Goal: Task Accomplishment & Management: Use online tool/utility

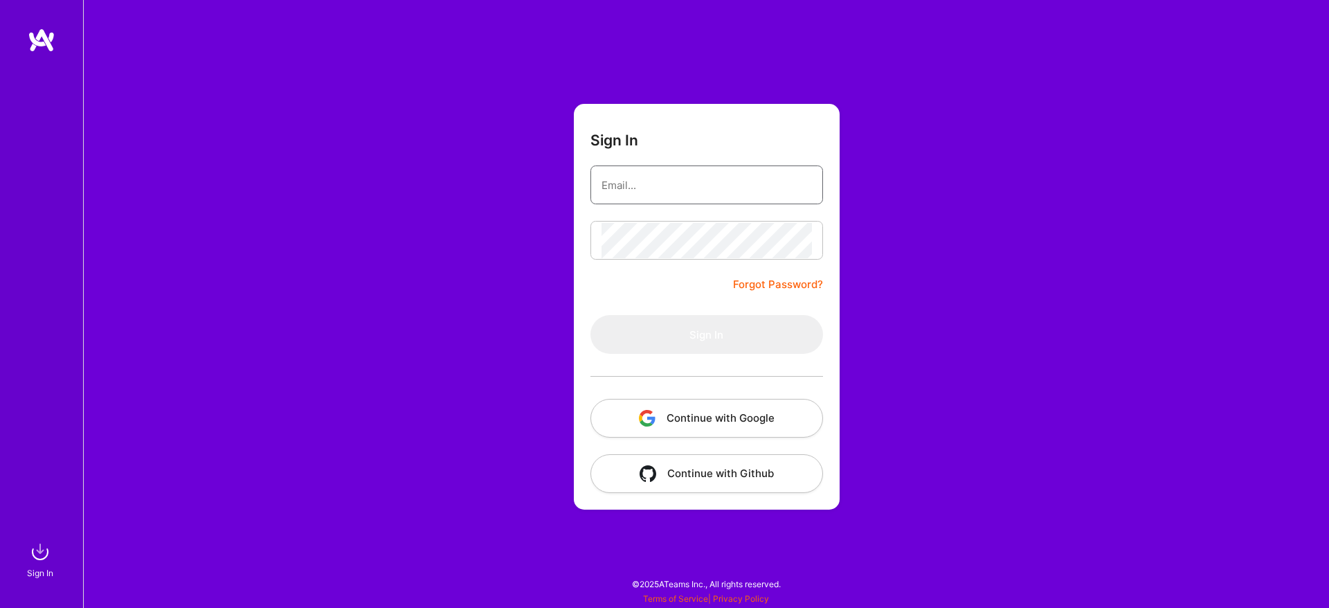
type input "[EMAIL_ADDRESS][DOMAIN_NAME]"
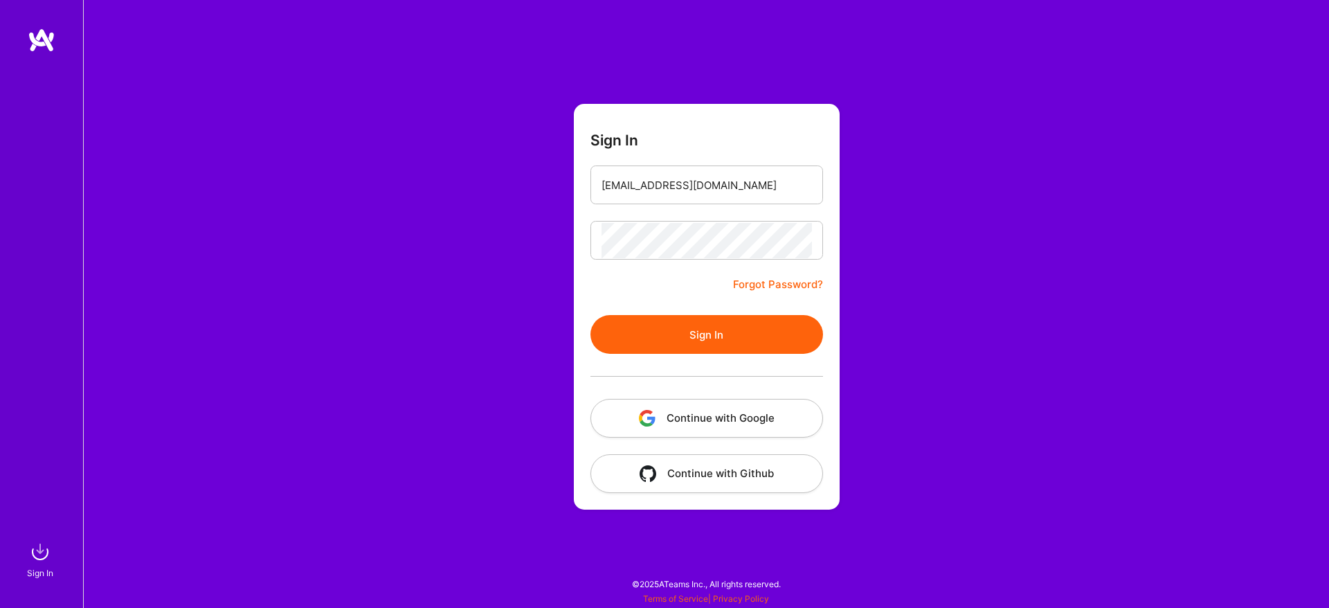
click at [730, 339] on button "Sign In" at bounding box center [707, 334] width 233 height 39
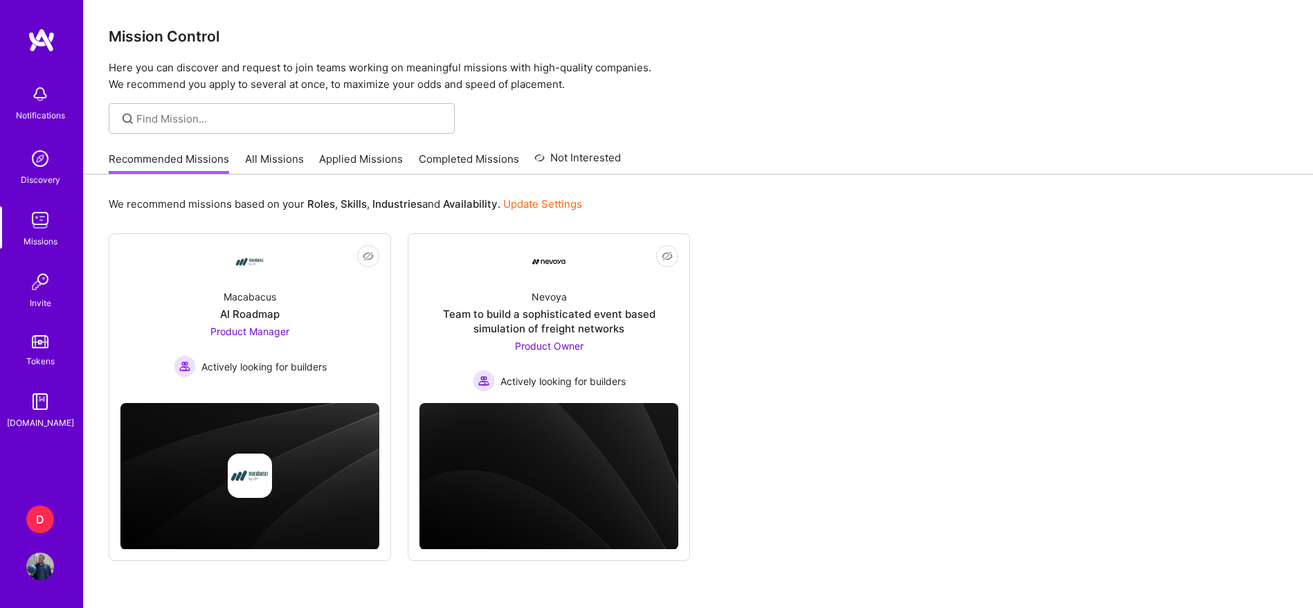
click at [49, 512] on div "D" at bounding box center [40, 519] width 28 height 28
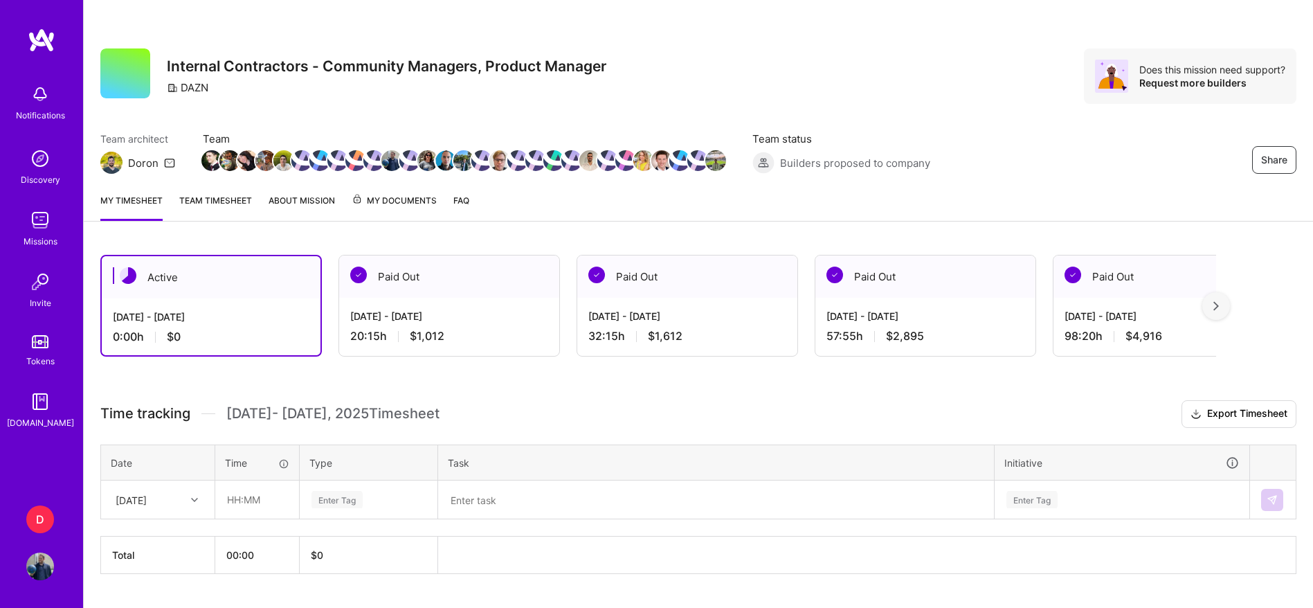
scroll to position [34, 0]
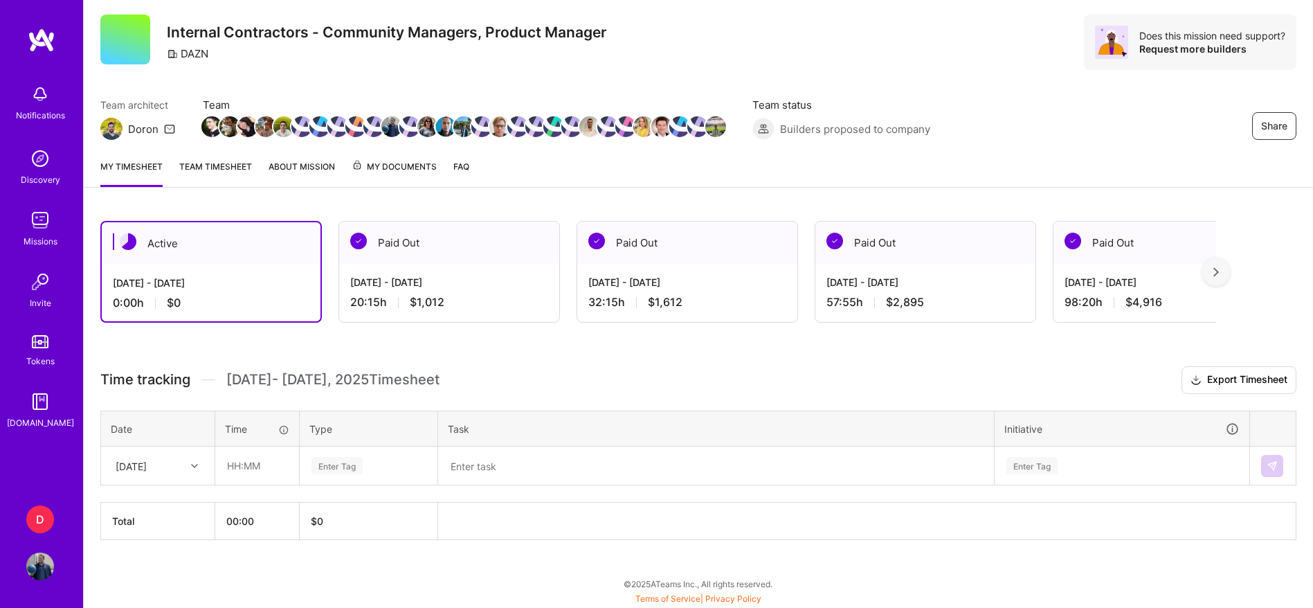
click at [408, 285] on div "[DATE] - [DATE]" at bounding box center [449, 282] width 198 height 15
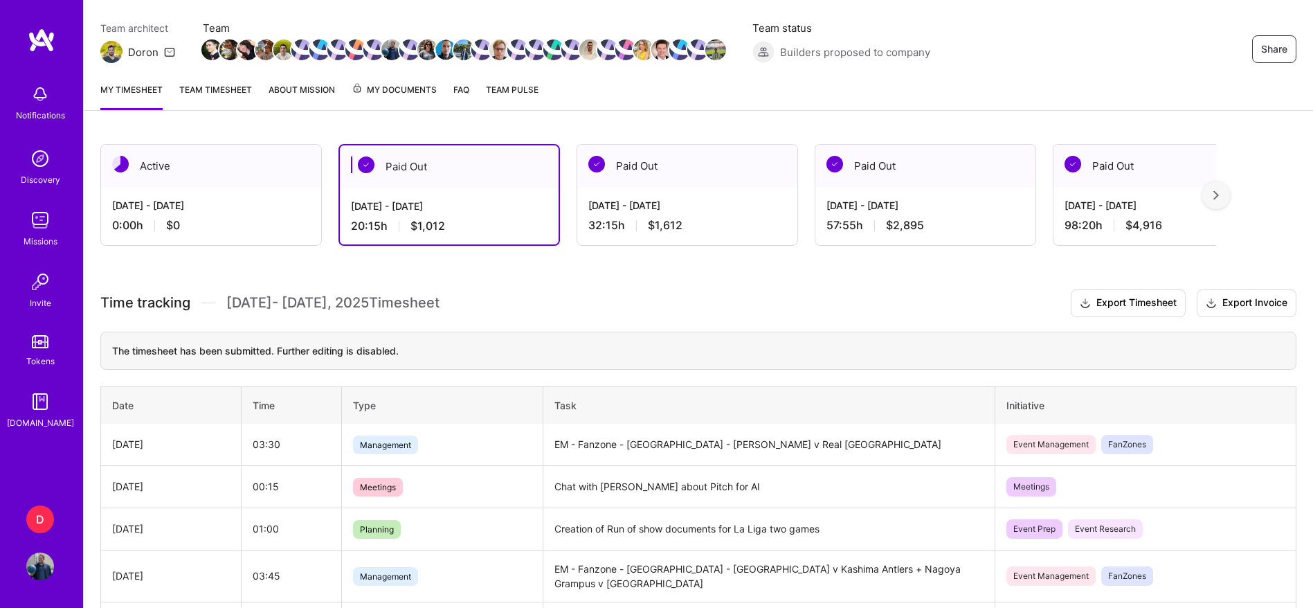
scroll to position [116, 0]
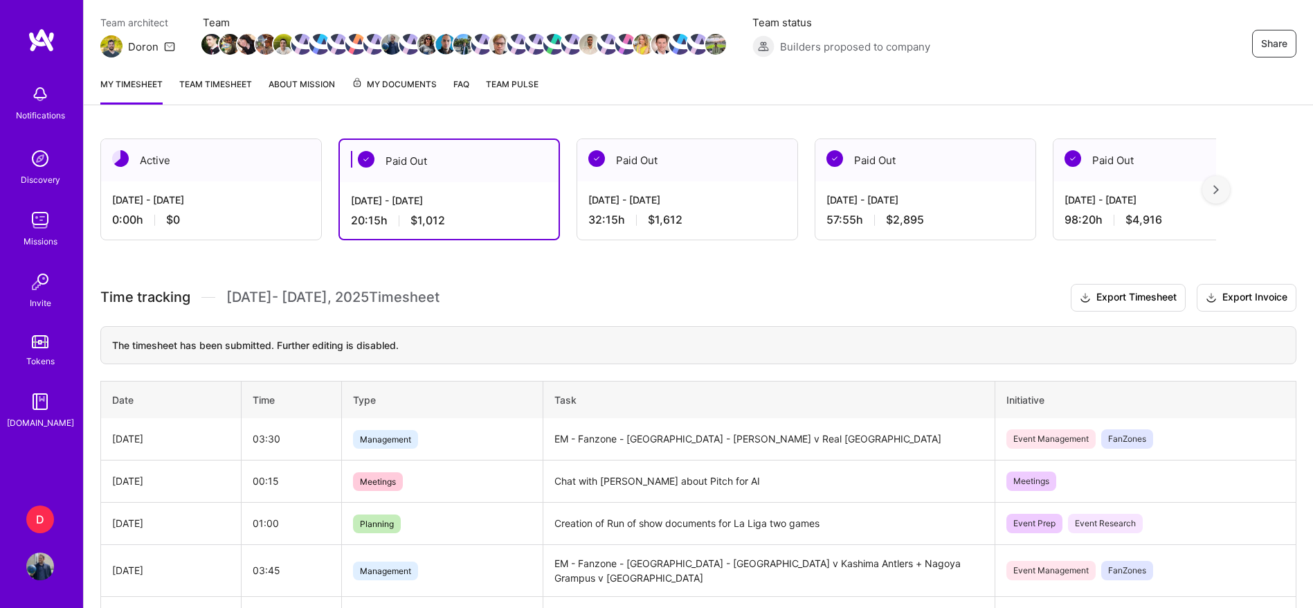
click at [229, 203] on div "[DATE] - [DATE]" at bounding box center [211, 199] width 198 height 15
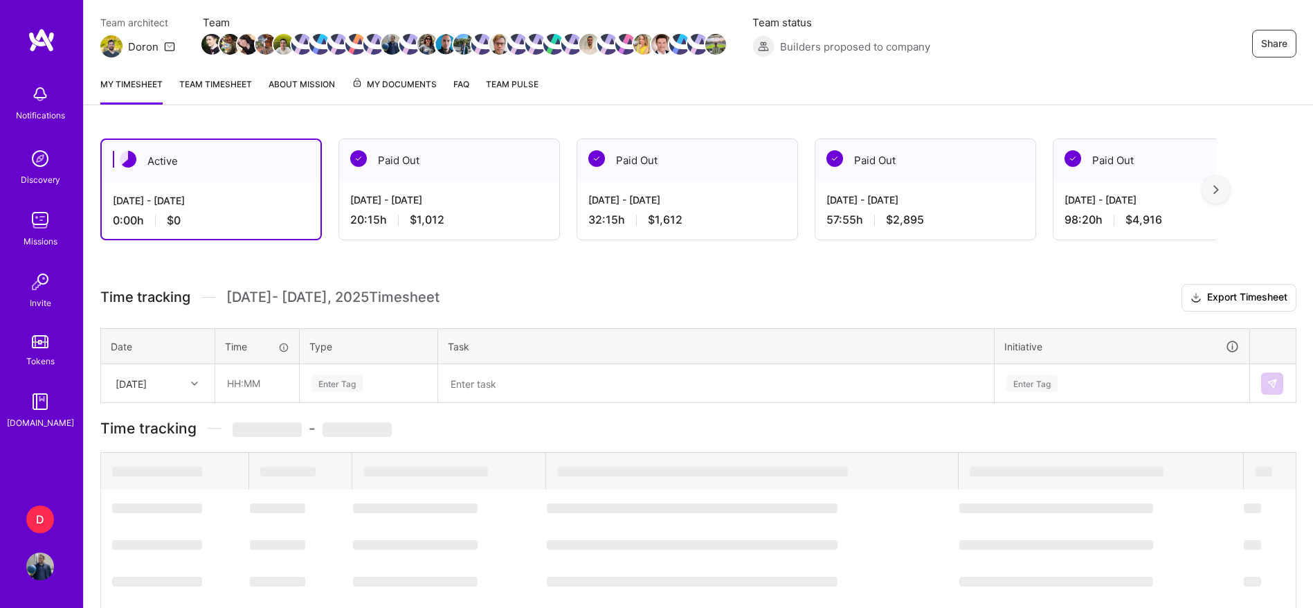
scroll to position [34, 0]
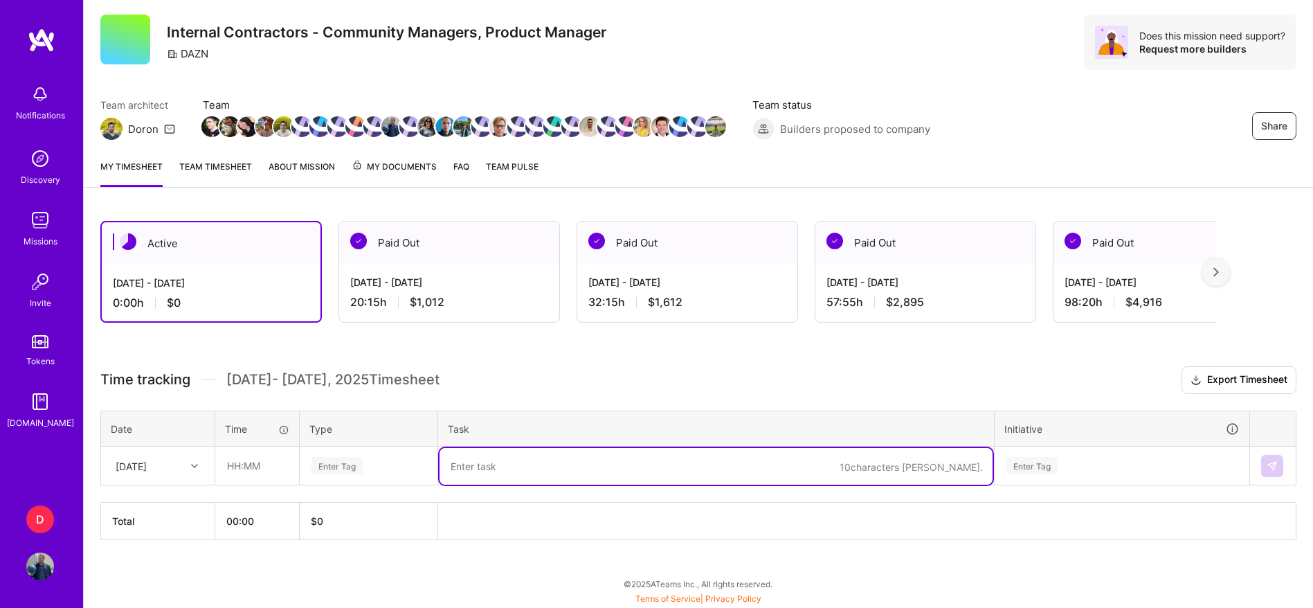
click at [483, 474] on textarea at bounding box center [716, 466] width 553 height 37
type textarea "ב"
paste textarea "Celta de Vigo v Getafe"
click at [545, 460] on textarea "Creation of engagment doc for Celta de Vigo v [GEOGRAPHIC_DATA]" at bounding box center [716, 466] width 553 height 37
click at [663, 466] on textarea "Creation of RoS for Celta de Vigo v Getafe" at bounding box center [716, 466] width 553 height 37
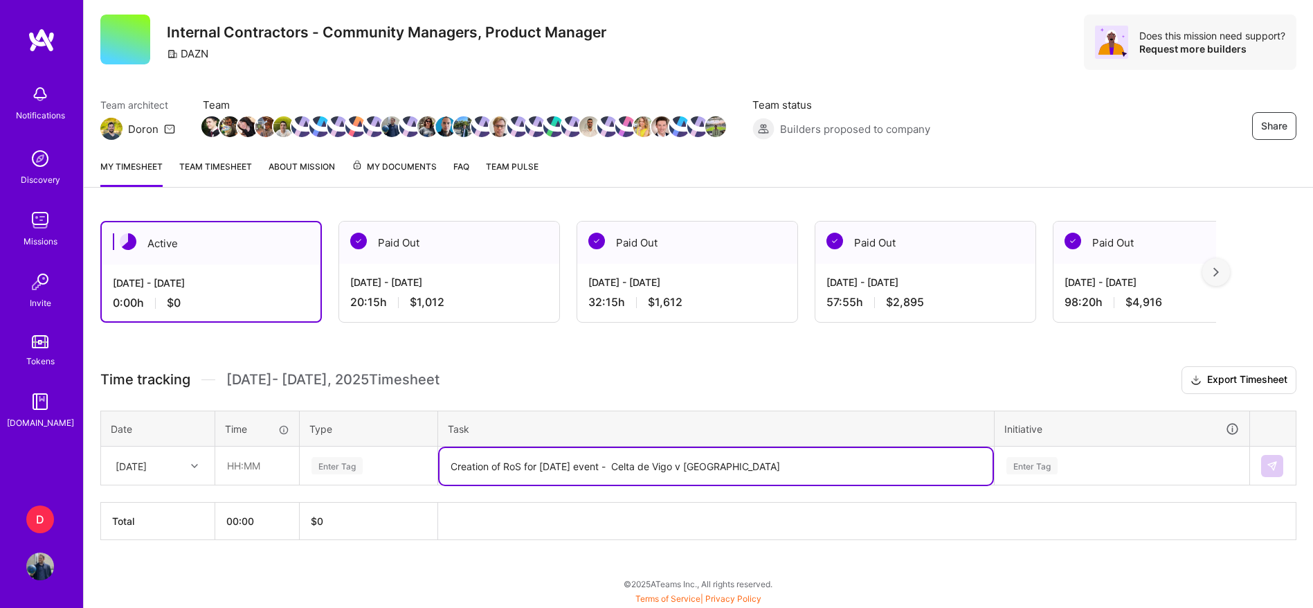
type textarea "Creation of RoS for [DATE] event - Celta de Vigo v [GEOGRAPHIC_DATA]"
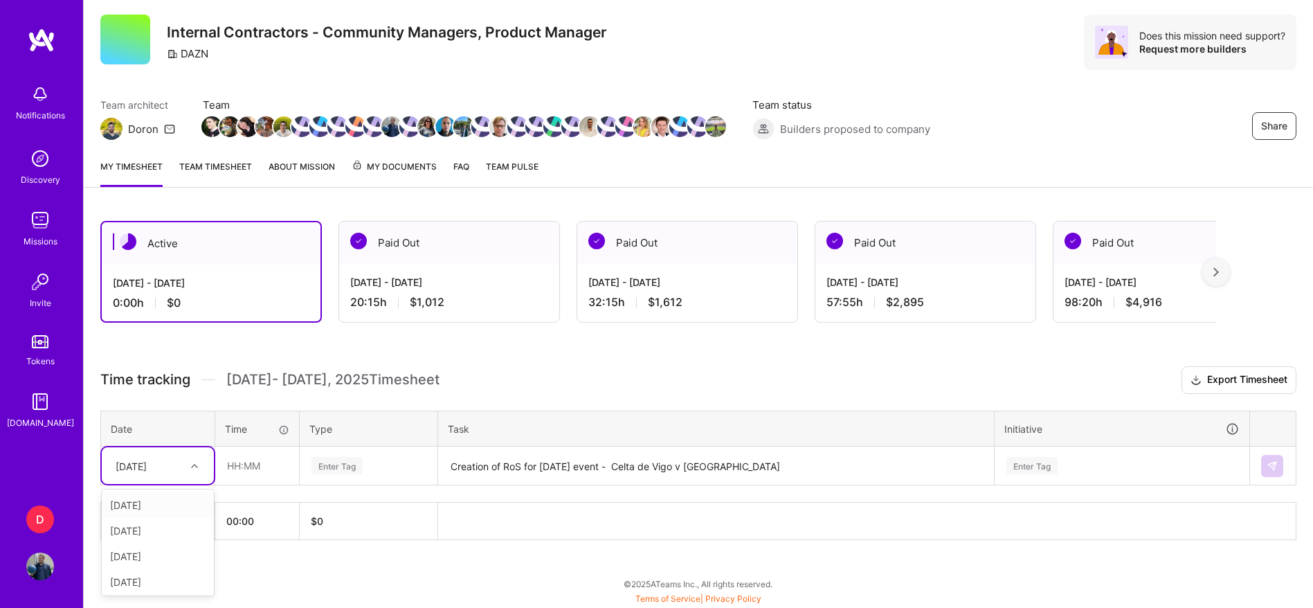
click at [147, 472] on div "[DATE]" at bounding box center [131, 465] width 31 height 15
click at [172, 503] on div "[DATE]" at bounding box center [158, 505] width 112 height 26
click at [240, 459] on input "text" at bounding box center [257, 465] width 82 height 37
type input "00:30"
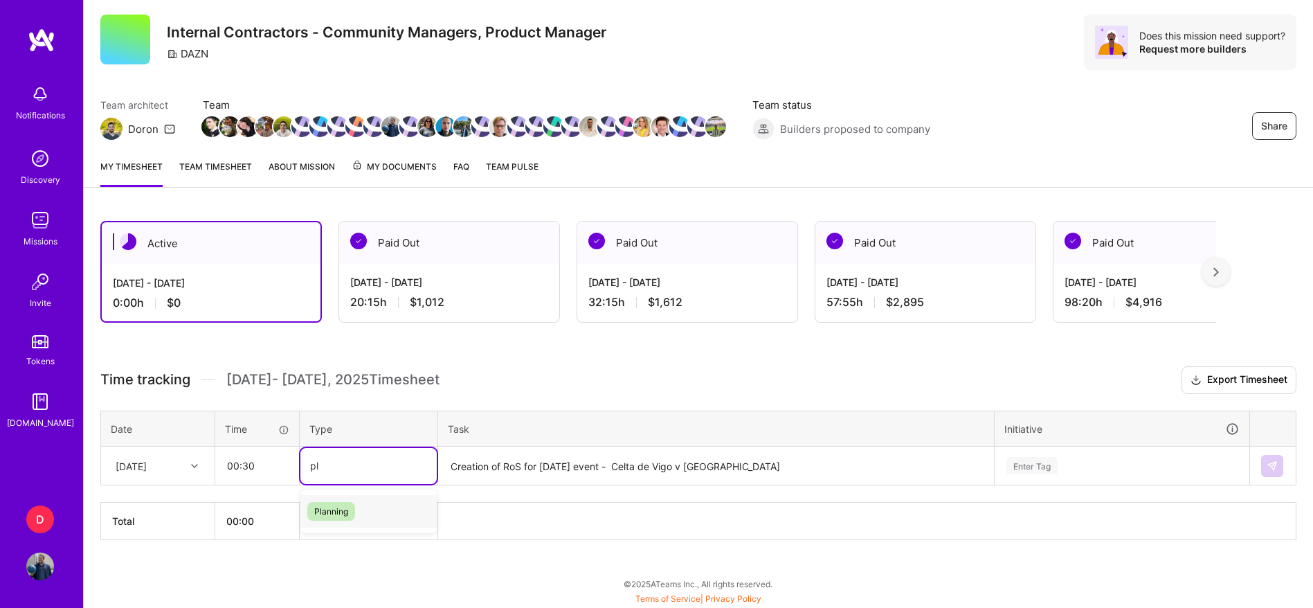
type input "pla"
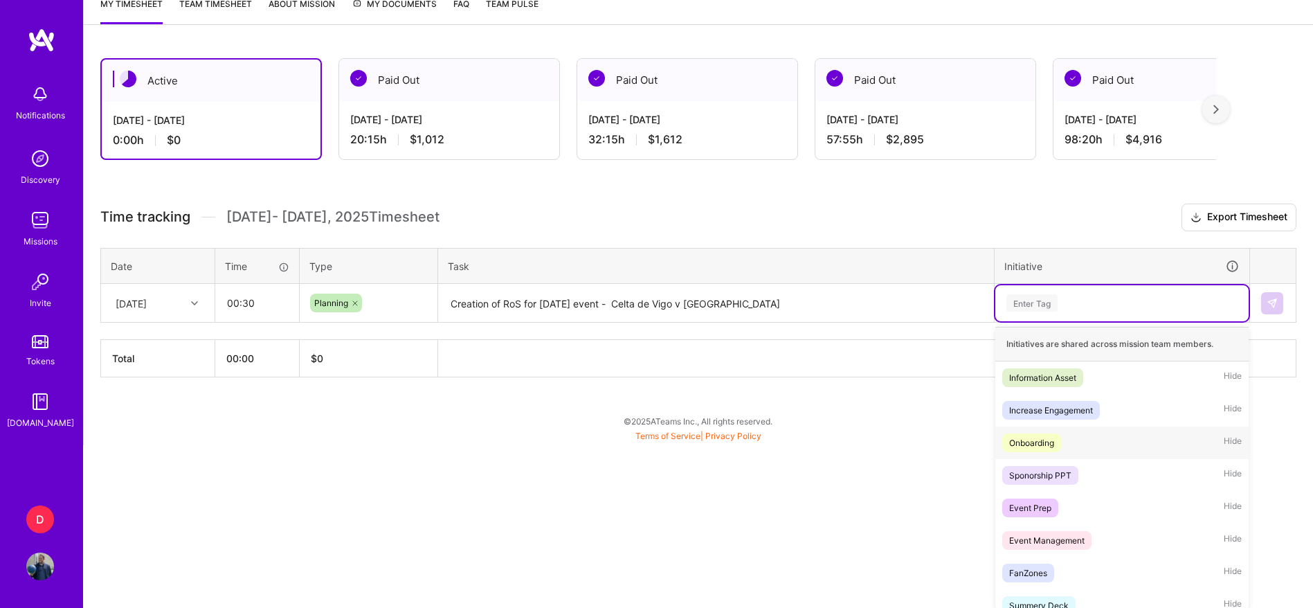
click at [1066, 321] on div "option Onboarding focused, 3 of 29. 29 results available. Use Up and Down to ch…" at bounding box center [1122, 303] width 253 height 36
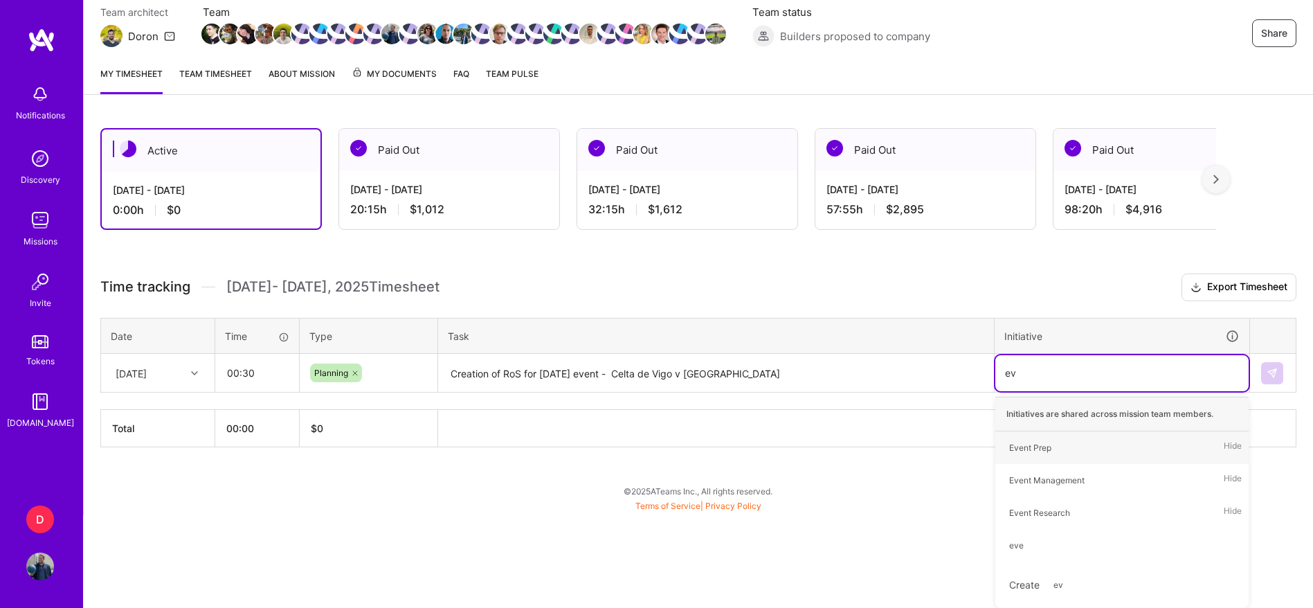
type input "eve"
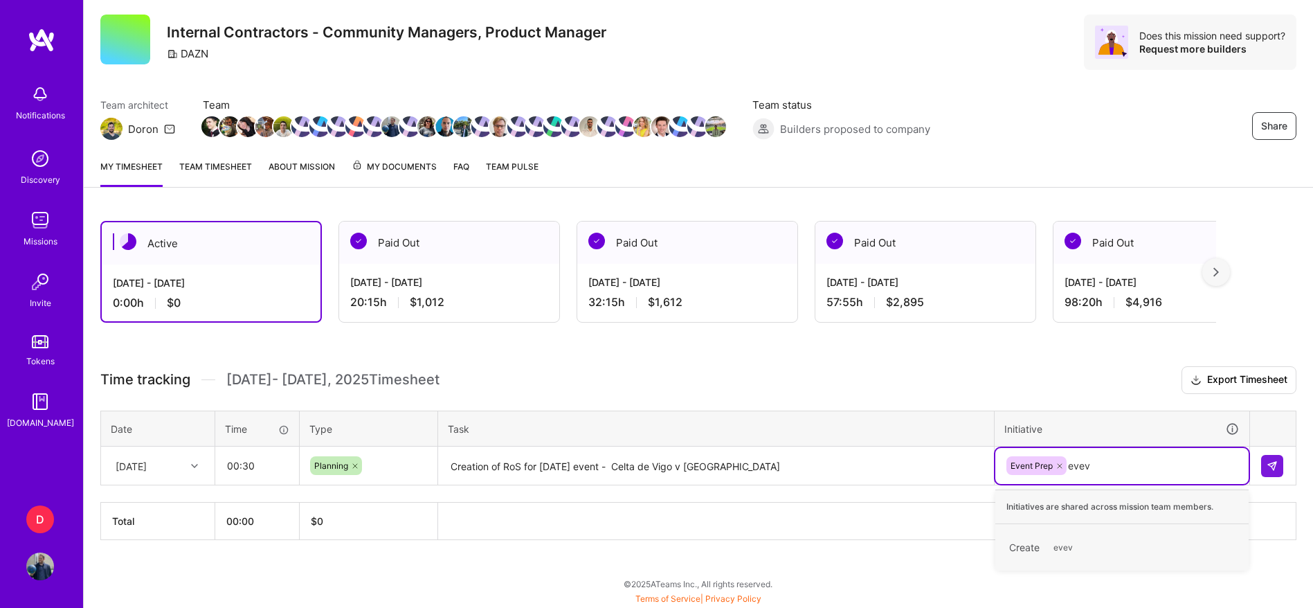
type input "eve"
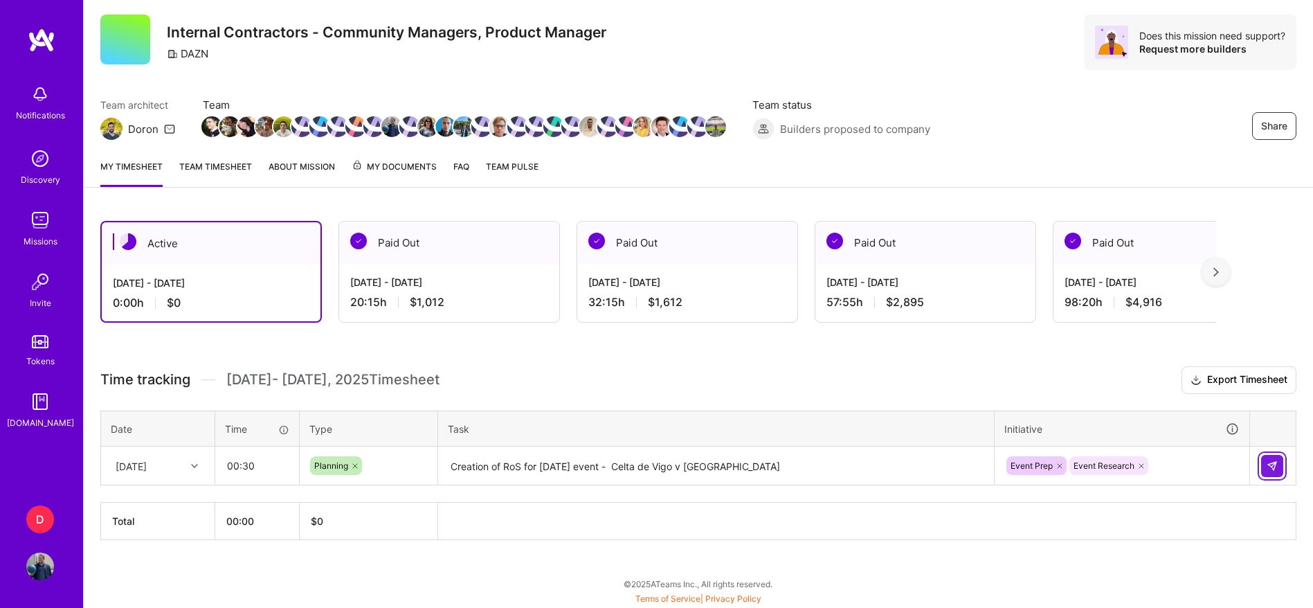
click at [1277, 467] on img at bounding box center [1272, 465] width 11 height 11
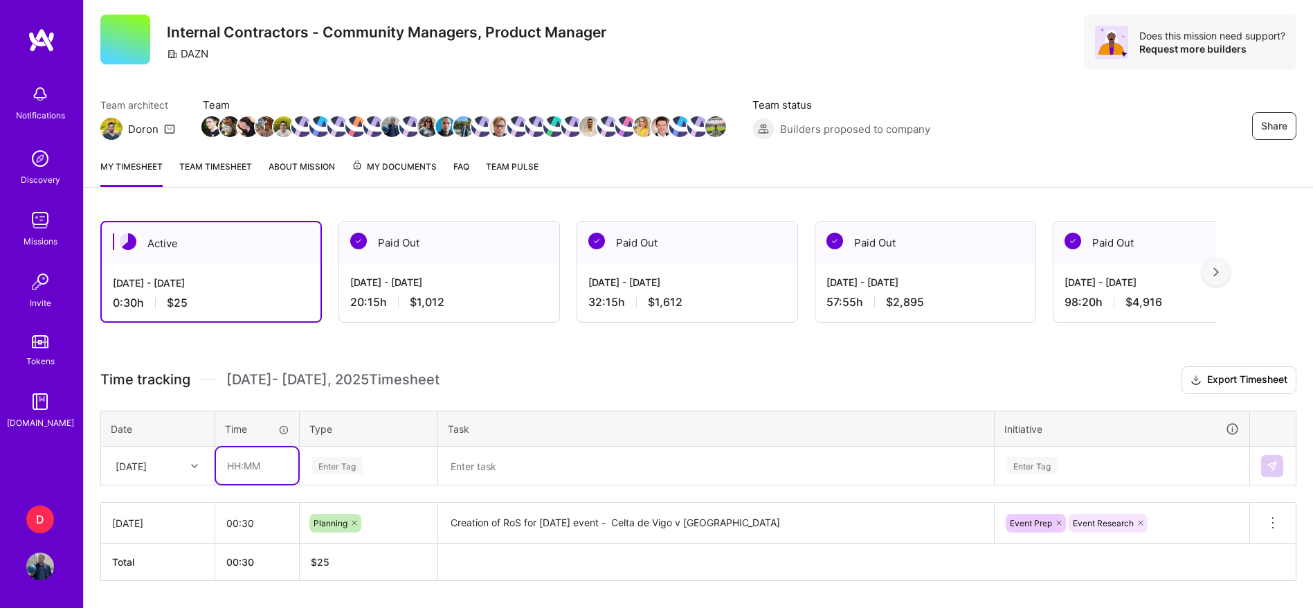
click at [244, 467] on input "text" at bounding box center [257, 465] width 82 height 37
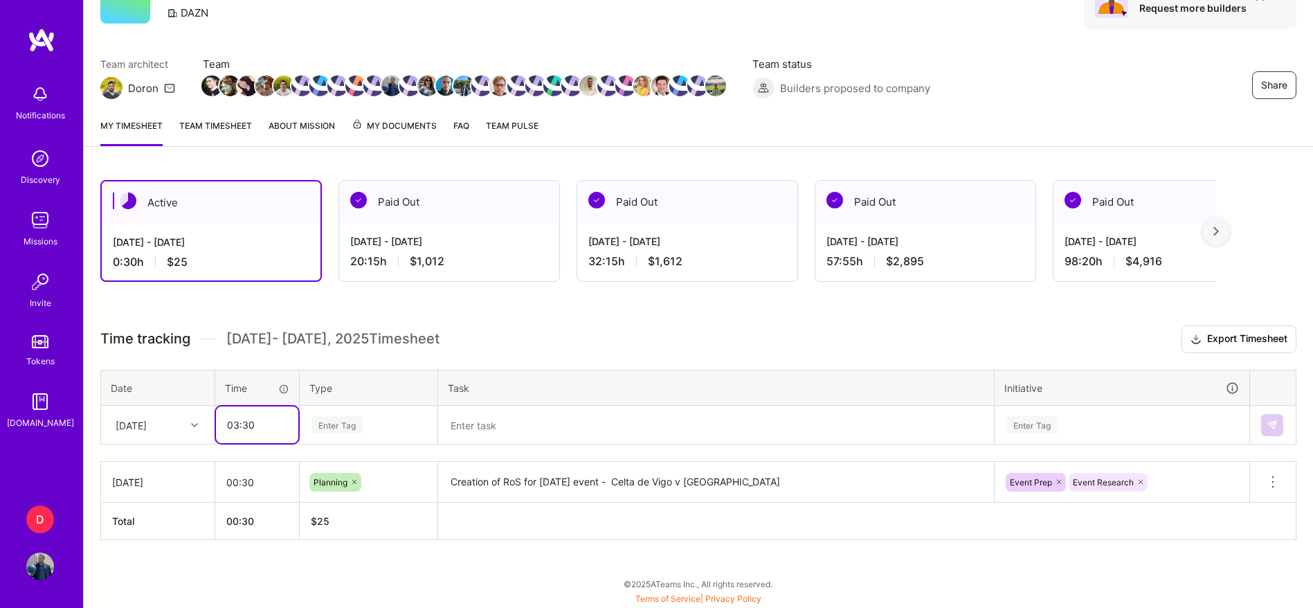
type input "03:30"
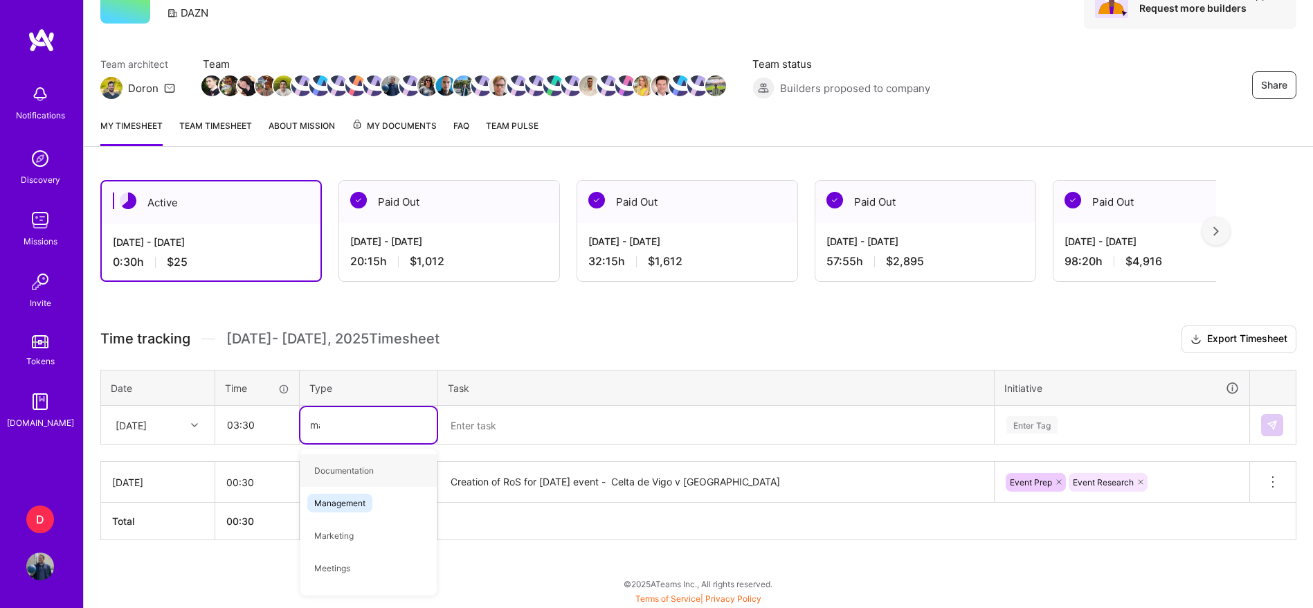
type input "man"
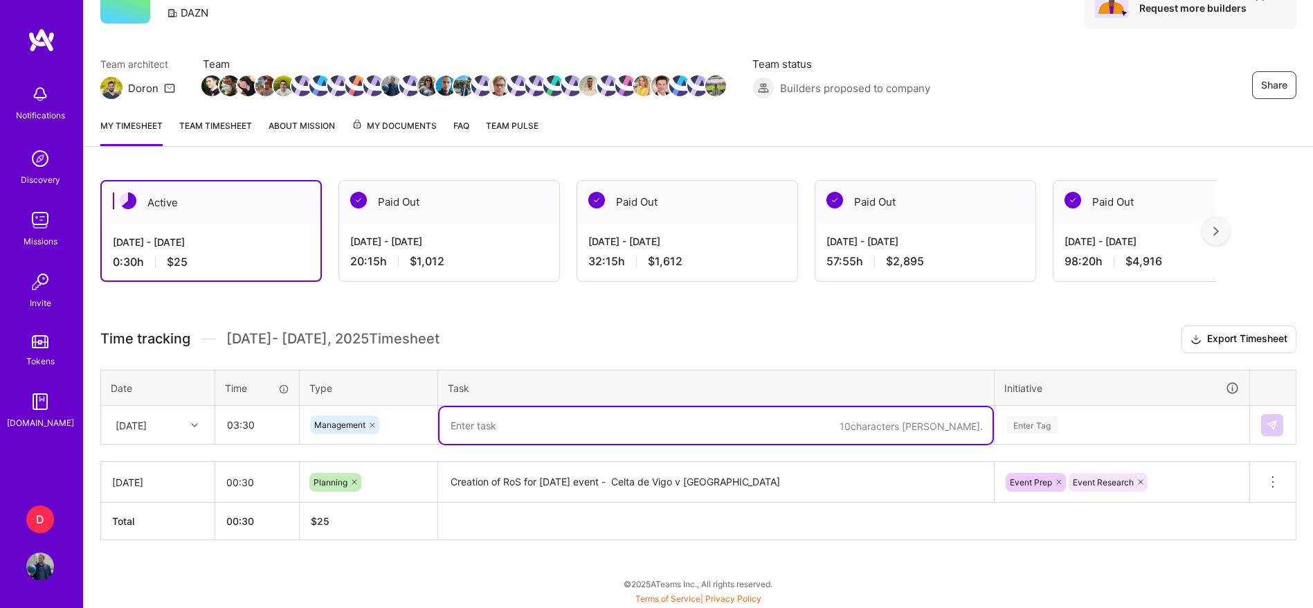
type textarea "F"
paste textarea "Fanzone - [GEOGRAPHIC_DATA] - Celta de Vigo v Getafe"
type textarea "EM - Fanzone - [GEOGRAPHIC_DATA] - Celta de Vigo v [GEOGRAPHIC_DATA]"
click at [1059, 424] on div "Enter Tag" at bounding box center [1122, 425] width 253 height 36
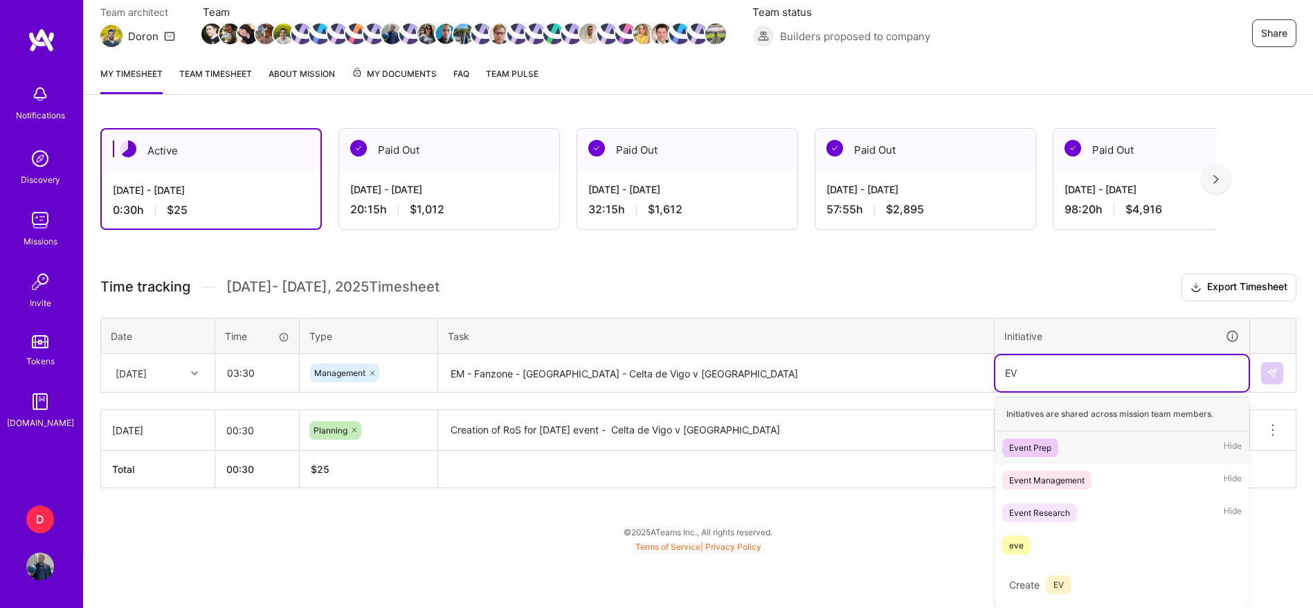
scroll to position [80, 0]
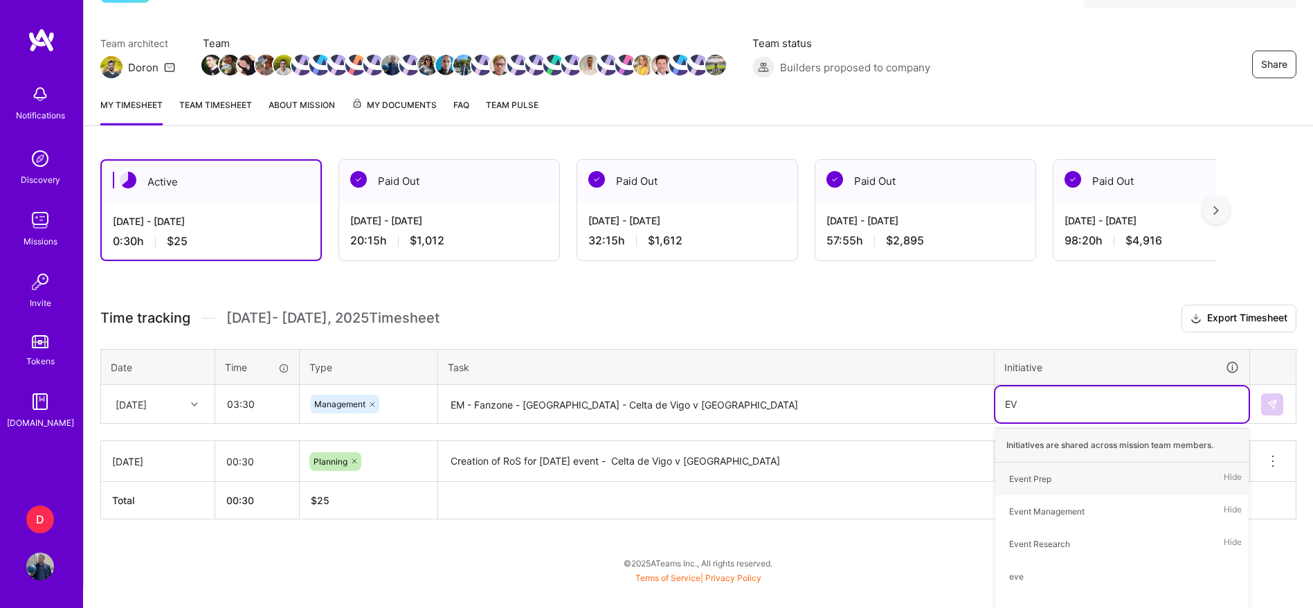
type input "EVE"
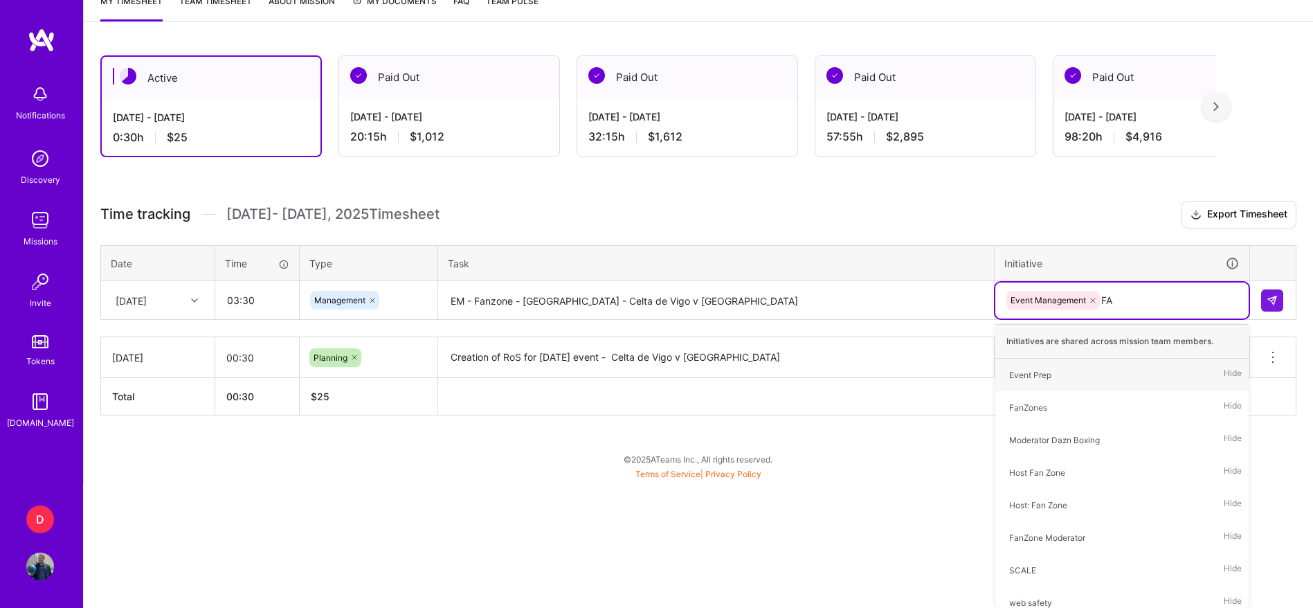
type input "FAN"
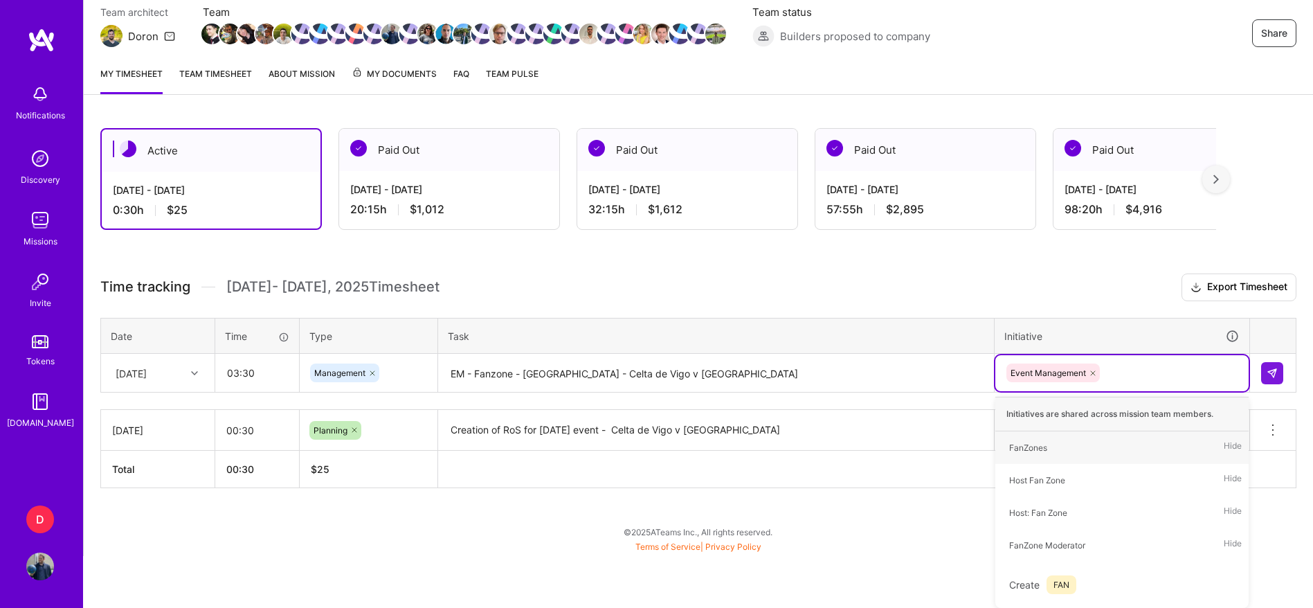
scroll to position [75, 0]
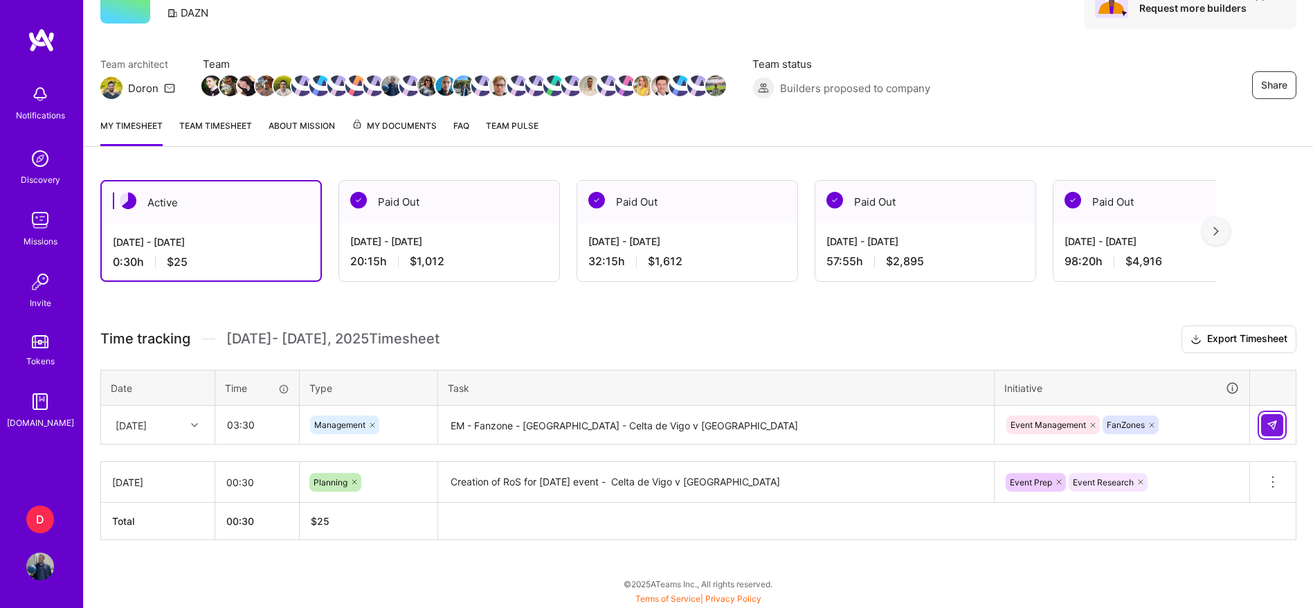
click at [1271, 431] on button at bounding box center [1273, 425] width 22 height 22
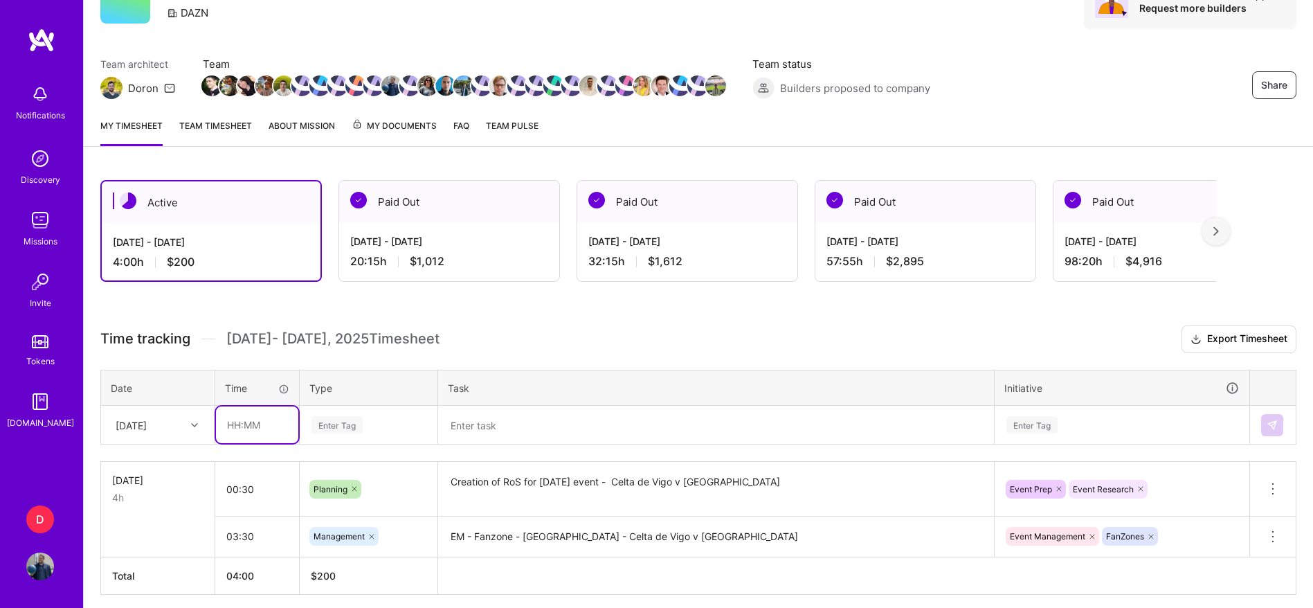
click at [242, 418] on input "text" at bounding box center [257, 424] width 82 height 37
type input "02:00"
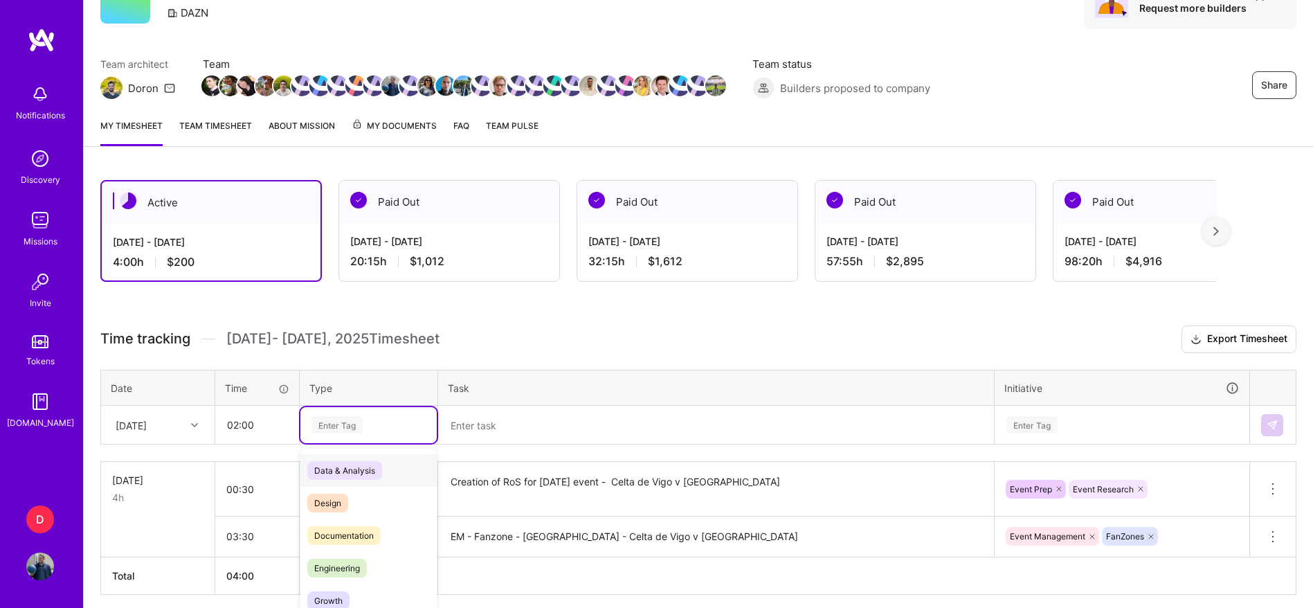
scroll to position [129, 0]
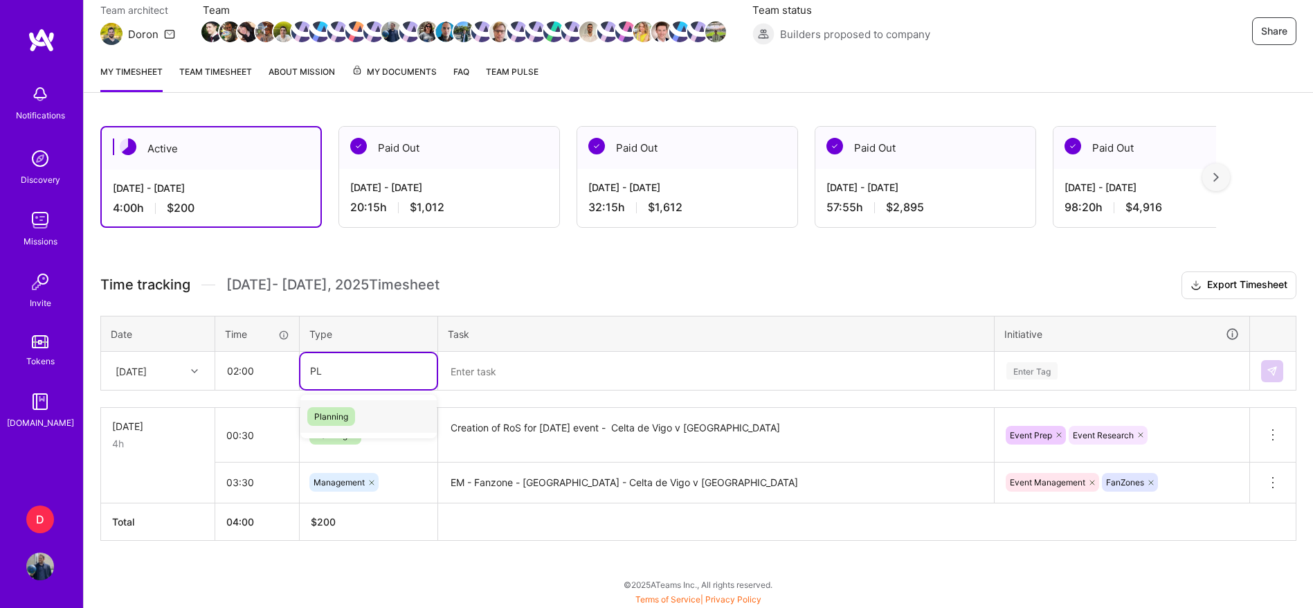
type input "PLA"
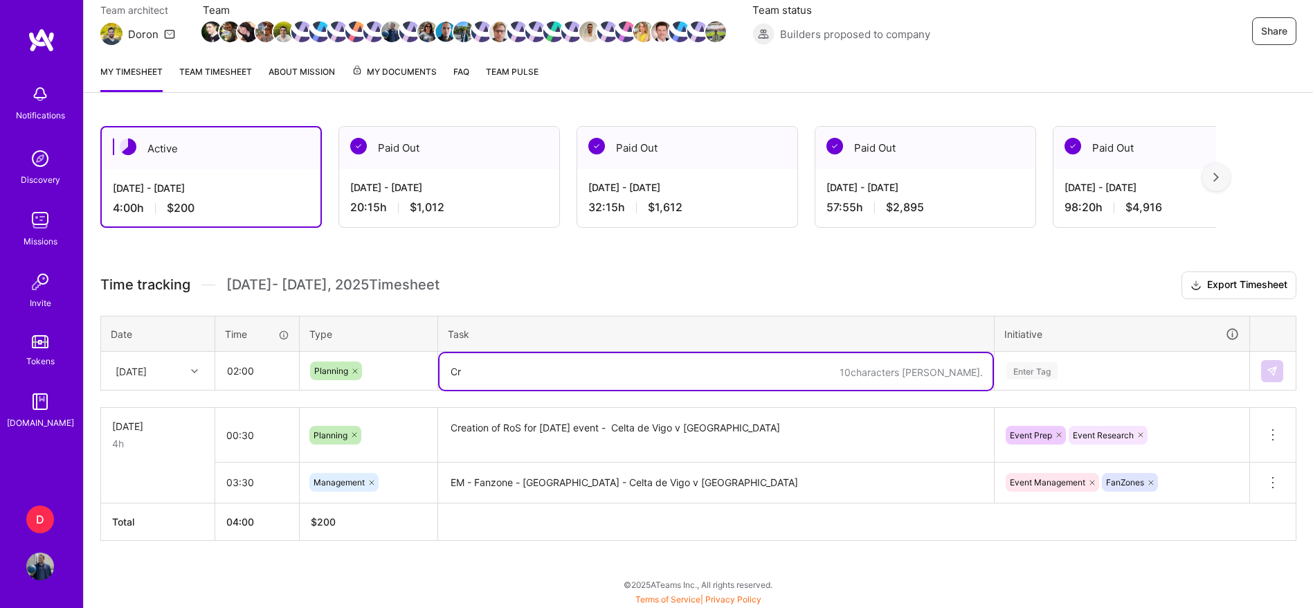
type textarea "C"
paste textarea "Writing a one-pager document on collaborations with AI companies"
type textarea "Writing a one-pager document on collaborations with AI companies"
click at [769, 364] on textarea "Writing a one-pager document on collaborations with AI companies" at bounding box center [716, 371] width 553 height 37
click at [197, 379] on div at bounding box center [196, 371] width 21 height 18
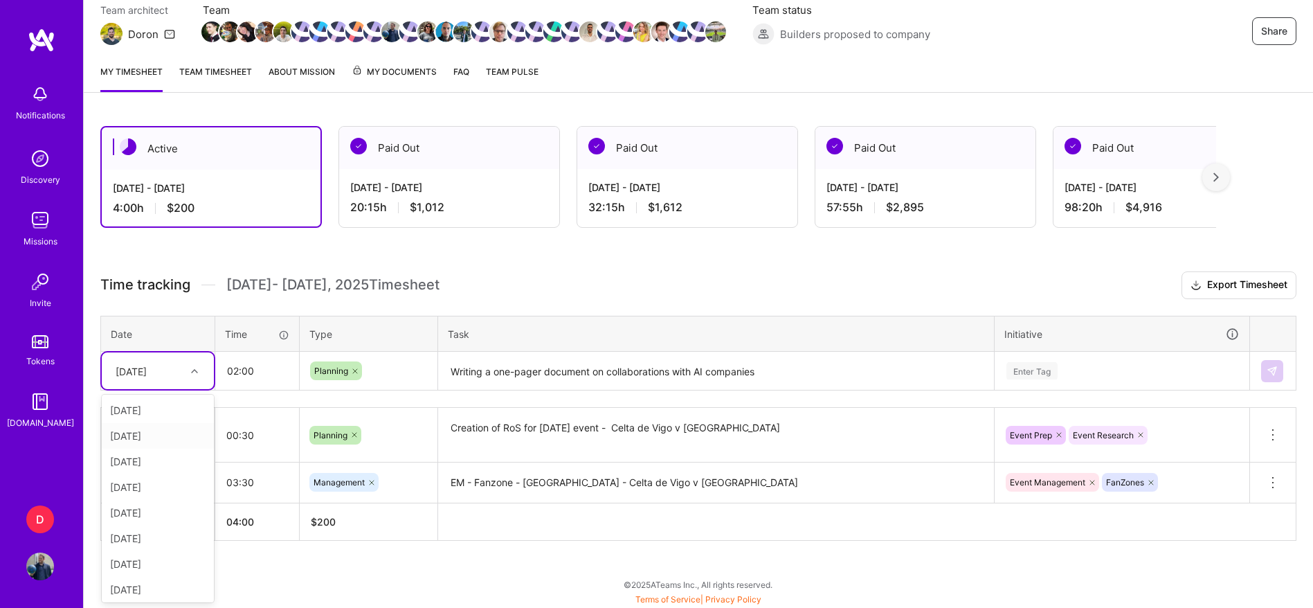
click at [146, 441] on div "[DATE]" at bounding box center [158, 436] width 112 height 26
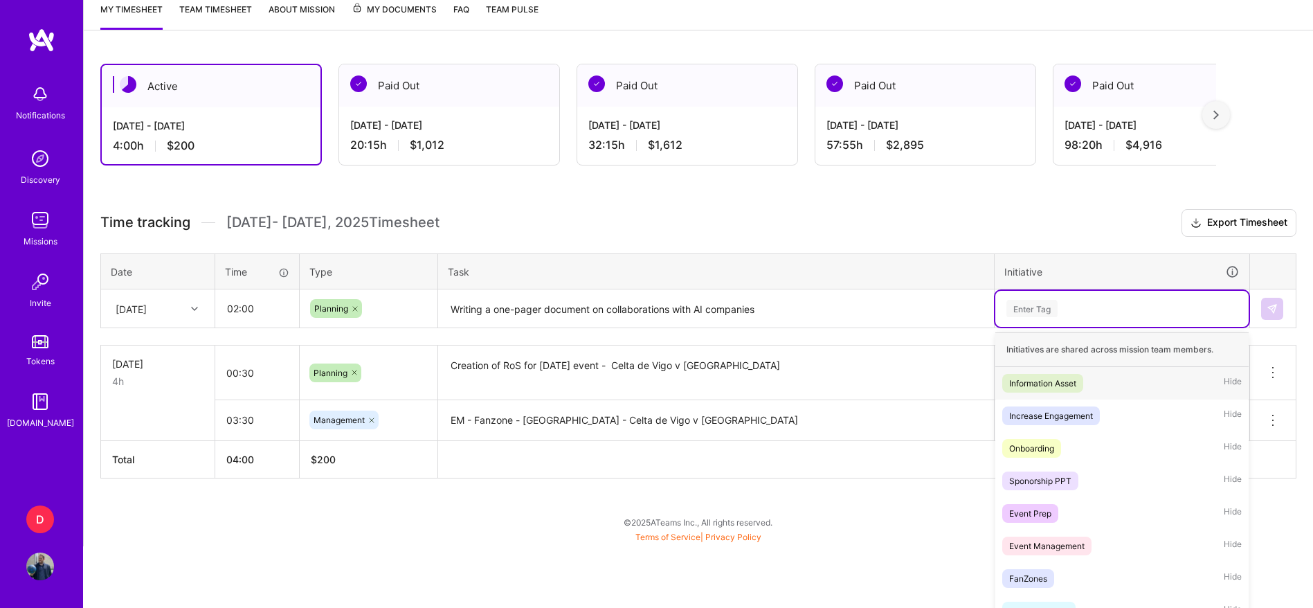
click at [1053, 327] on div "option FanZones, selected. option Information Asset focused, 1 of 29. 29 result…" at bounding box center [1122, 309] width 253 height 36
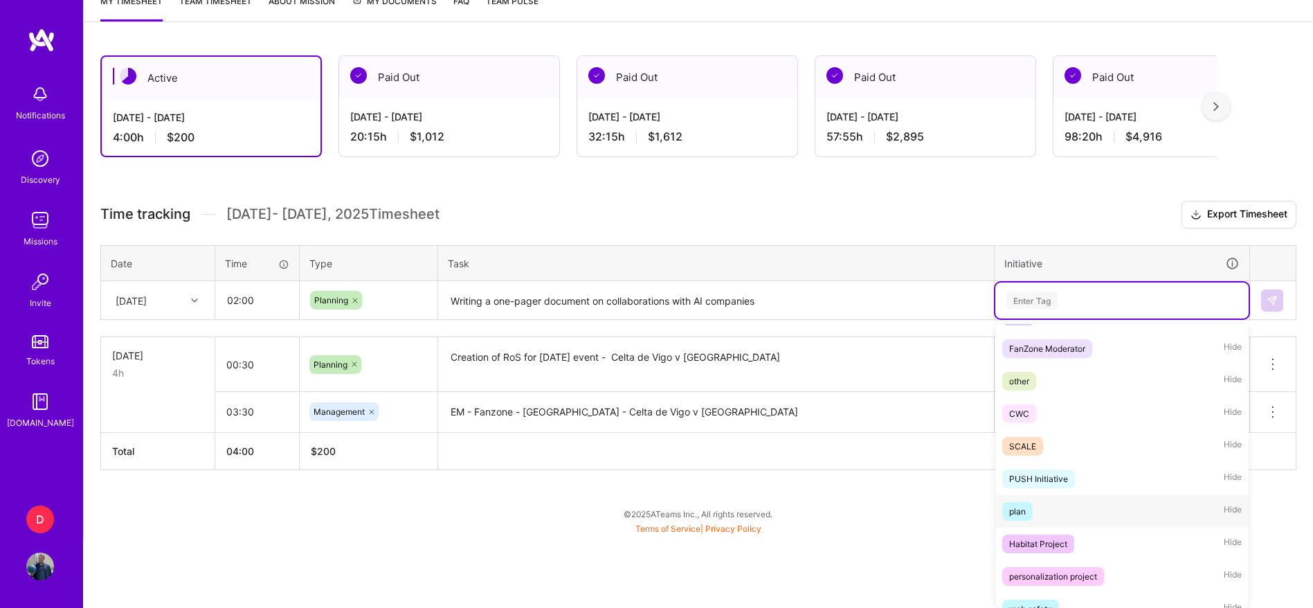
scroll to position [634, 0]
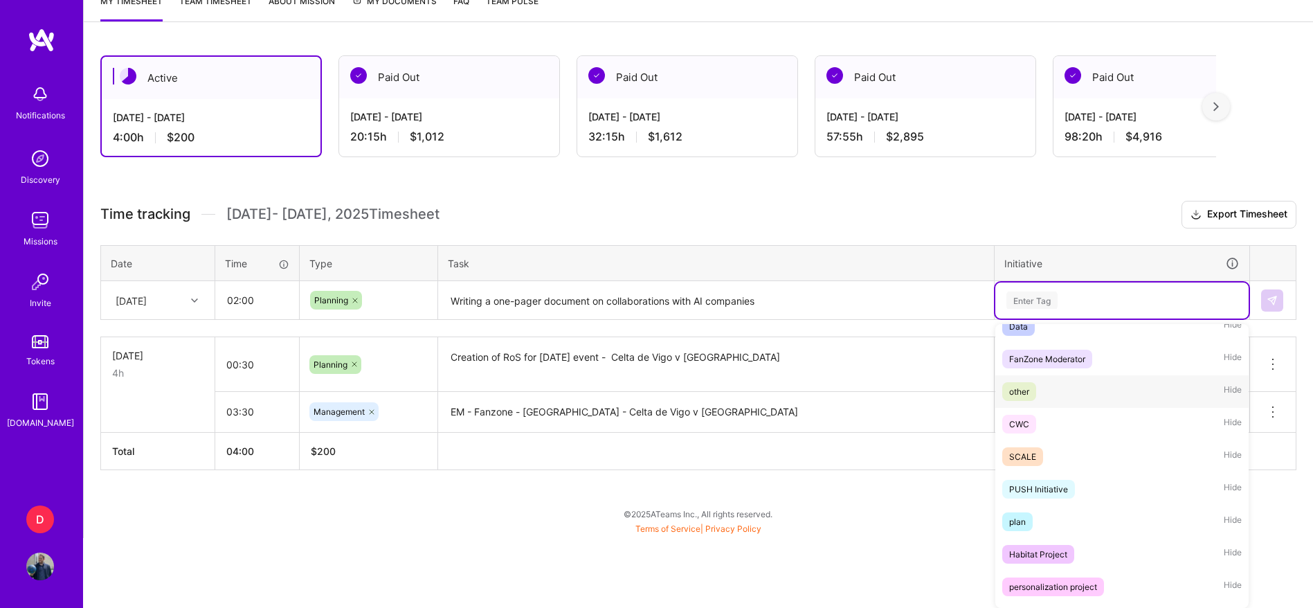
click at [1011, 392] on div "other" at bounding box center [1020, 391] width 20 height 15
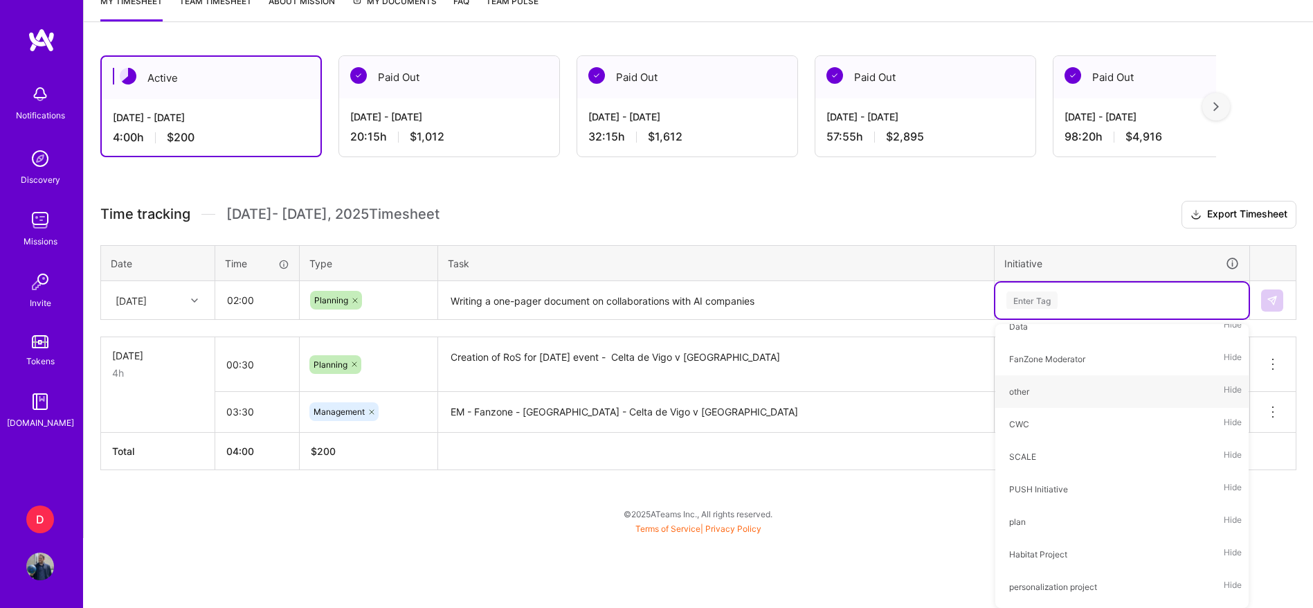
scroll to position [129, 0]
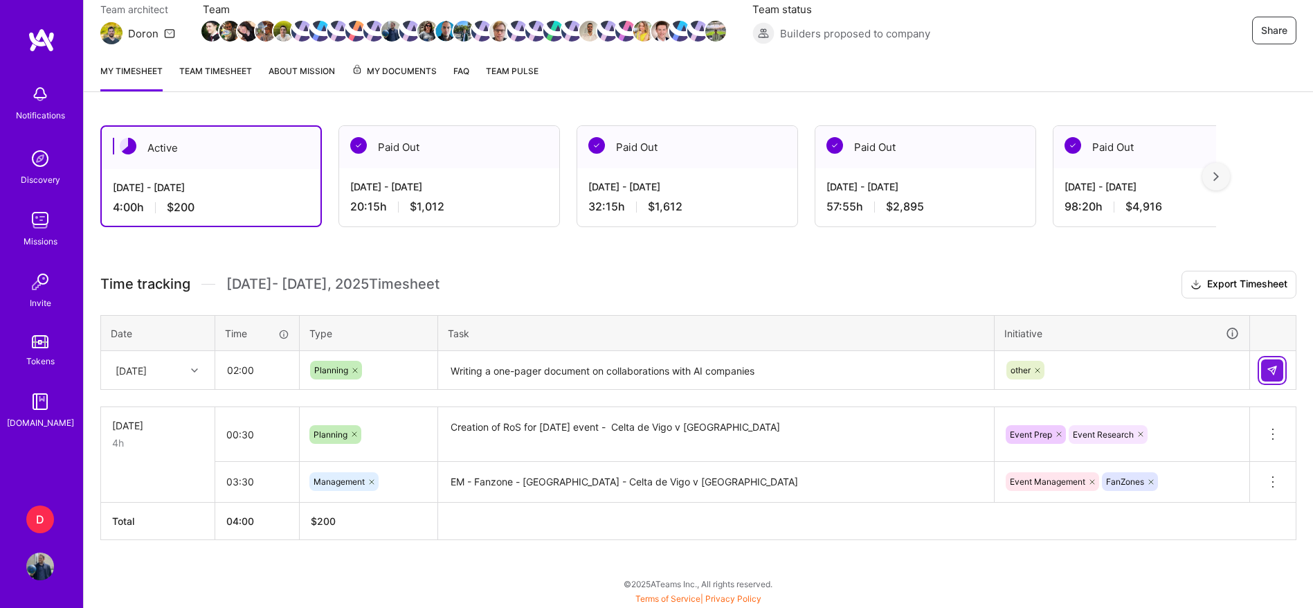
click at [1268, 366] on img at bounding box center [1272, 370] width 11 height 11
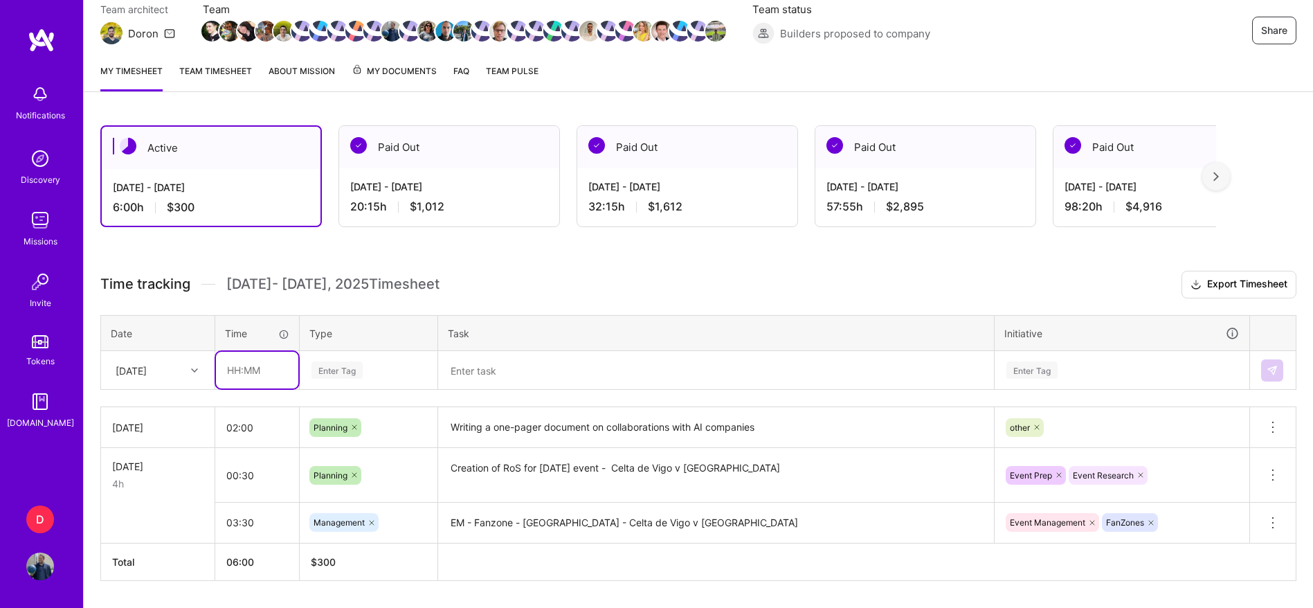
click at [251, 372] on input "text" at bounding box center [257, 370] width 82 height 37
type input "02:00"
click at [147, 377] on div "[DATE]" at bounding box center [131, 370] width 31 height 15
click at [161, 487] on div "[DATE]" at bounding box center [158, 487] width 112 height 26
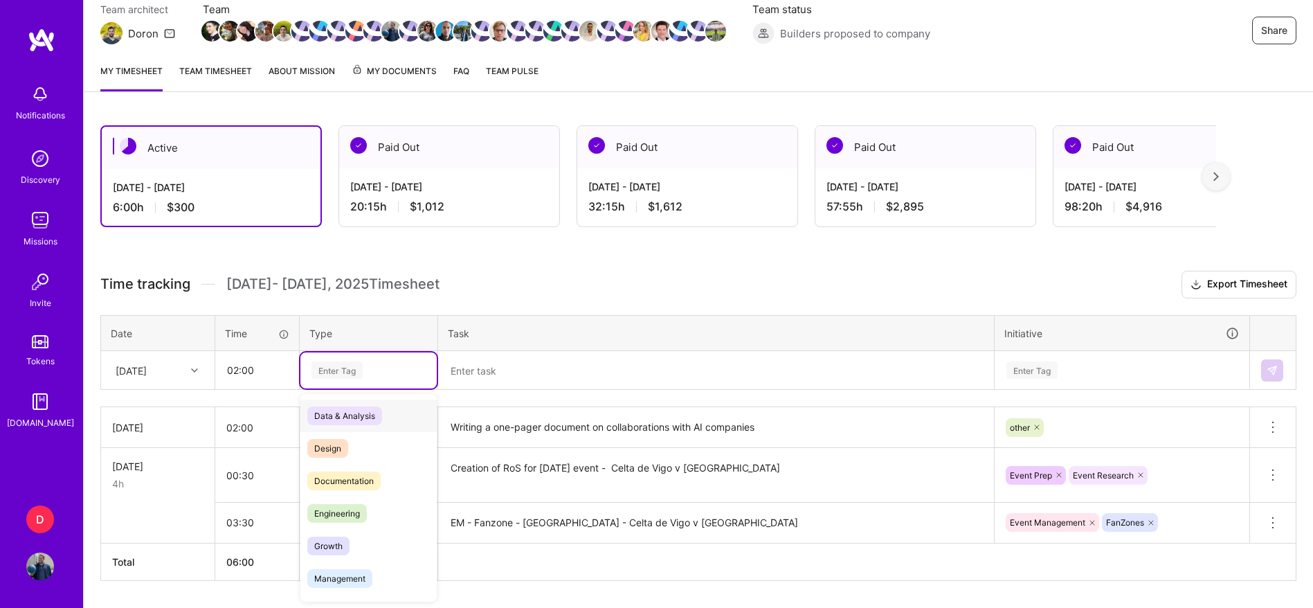
click at [330, 371] on div "Enter Tag" at bounding box center [337, 369] width 51 height 21
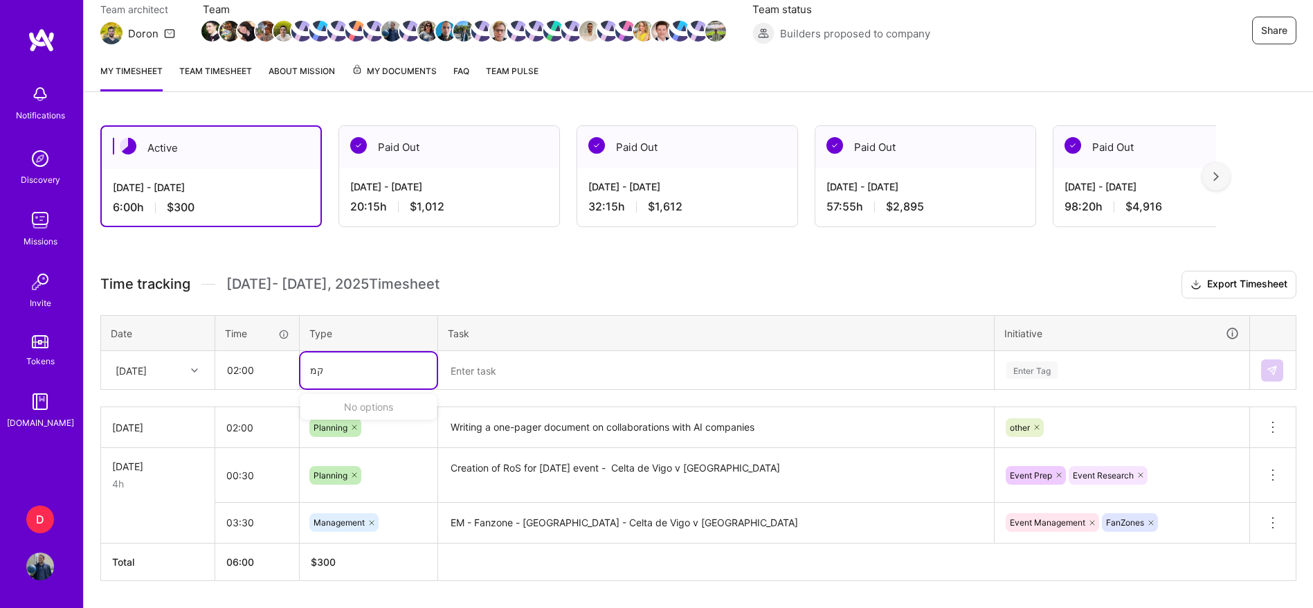
type input "ק"
type input "pla"
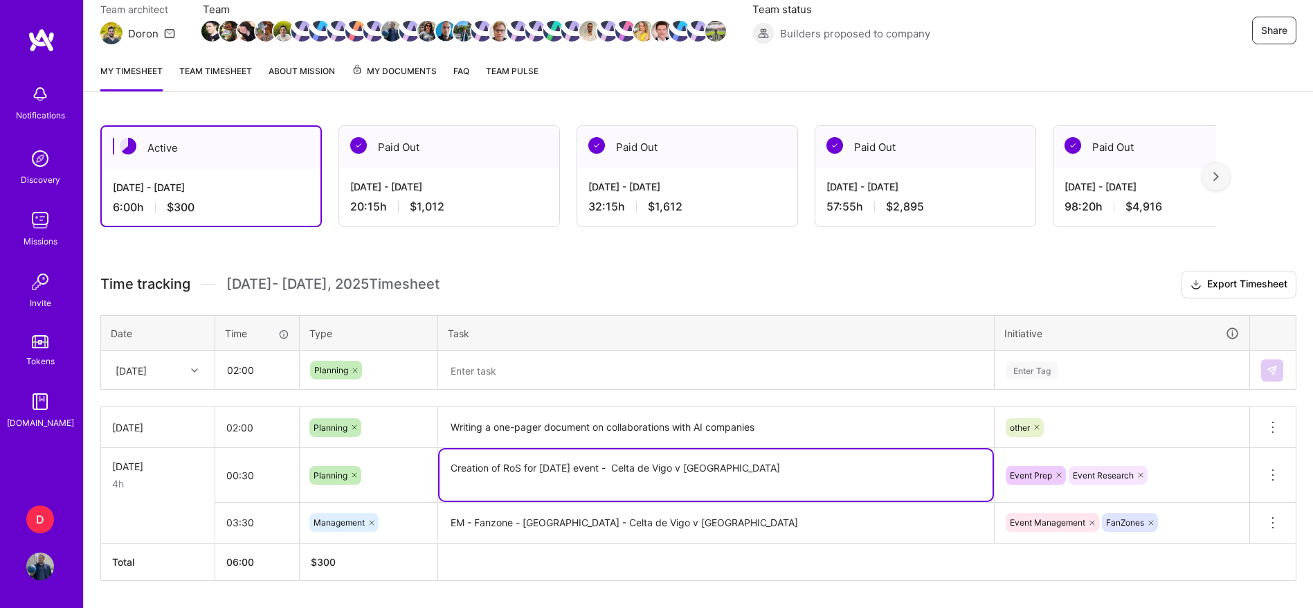
click at [546, 473] on textarea "Creation of RoS for [DATE] event - Celta de Vigo v [GEOGRAPHIC_DATA]" at bounding box center [716, 474] width 553 height 51
click at [521, 376] on textarea at bounding box center [716, 370] width 553 height 37
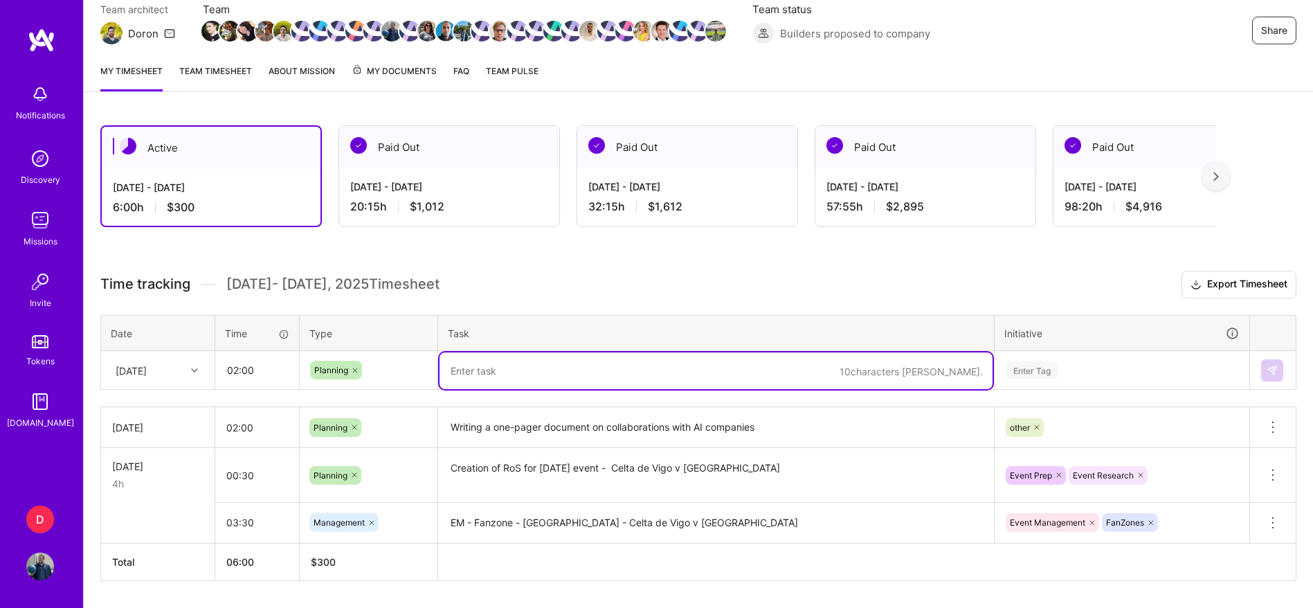
paste textarea "Creation of RoS for [DATE] event - Celta de Vigo v [GEOGRAPHIC_DATA]"
click at [555, 368] on textarea "Creation of RoS for [DATE] event - Celta de Vigo v [GEOGRAPHIC_DATA]" at bounding box center [716, 370] width 553 height 37
drag, startPoint x: 748, startPoint y: 373, endPoint x: 630, endPoint y: 373, distance: 118.4
click at [630, 373] on textarea "Creation of RoS for weekend events - Celta de Vigo v [GEOGRAPHIC_DATA]" at bounding box center [716, 370] width 553 height 37
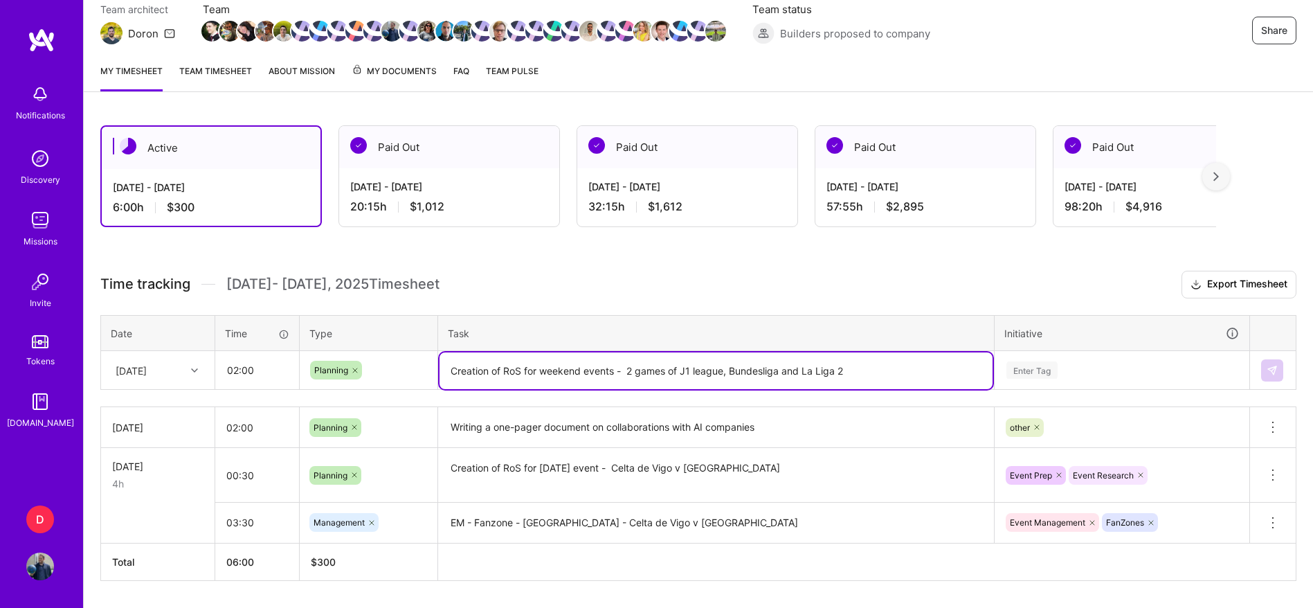
type textarea "Creation of RoS for weekend events - 2 games of J1 league, Bundesliga and La Li…"
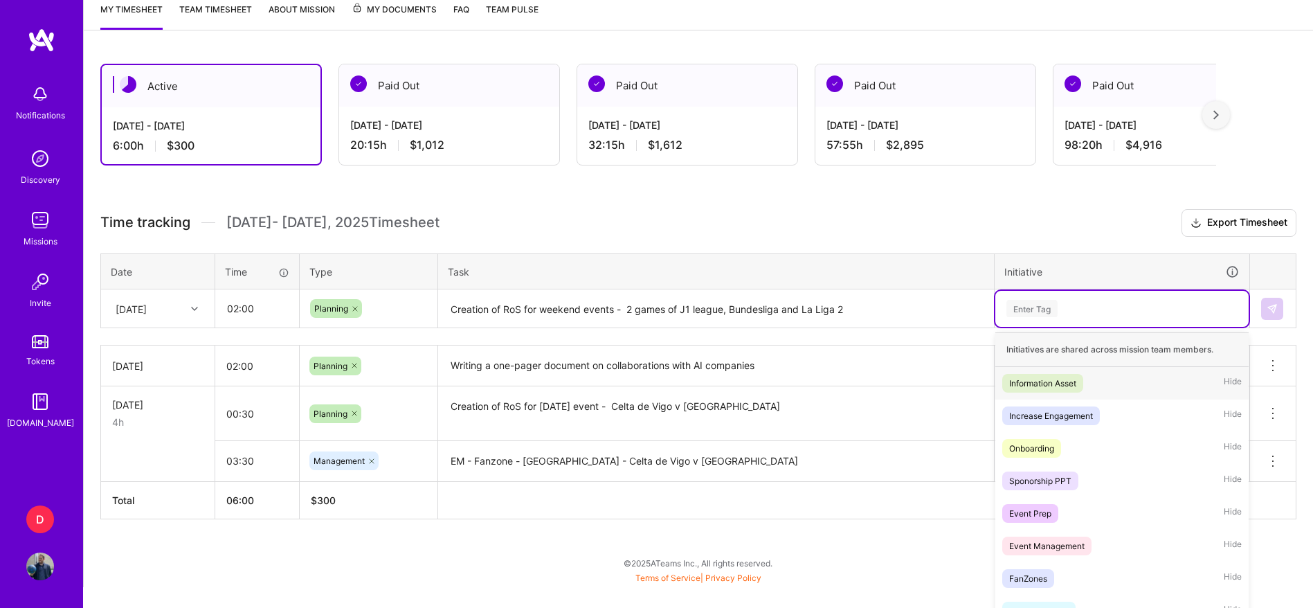
scroll to position [199, 0]
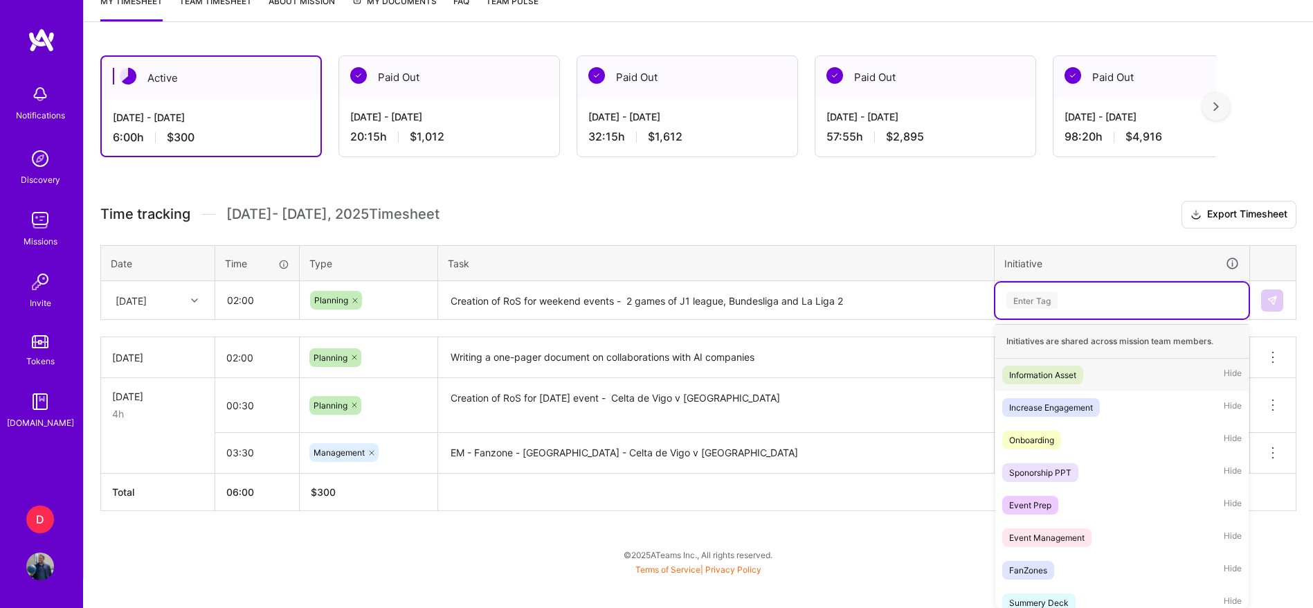
click at [1021, 318] on div "option other, selected. option Information Asset focused, 1 of 29. 29 results a…" at bounding box center [1122, 300] width 253 height 36
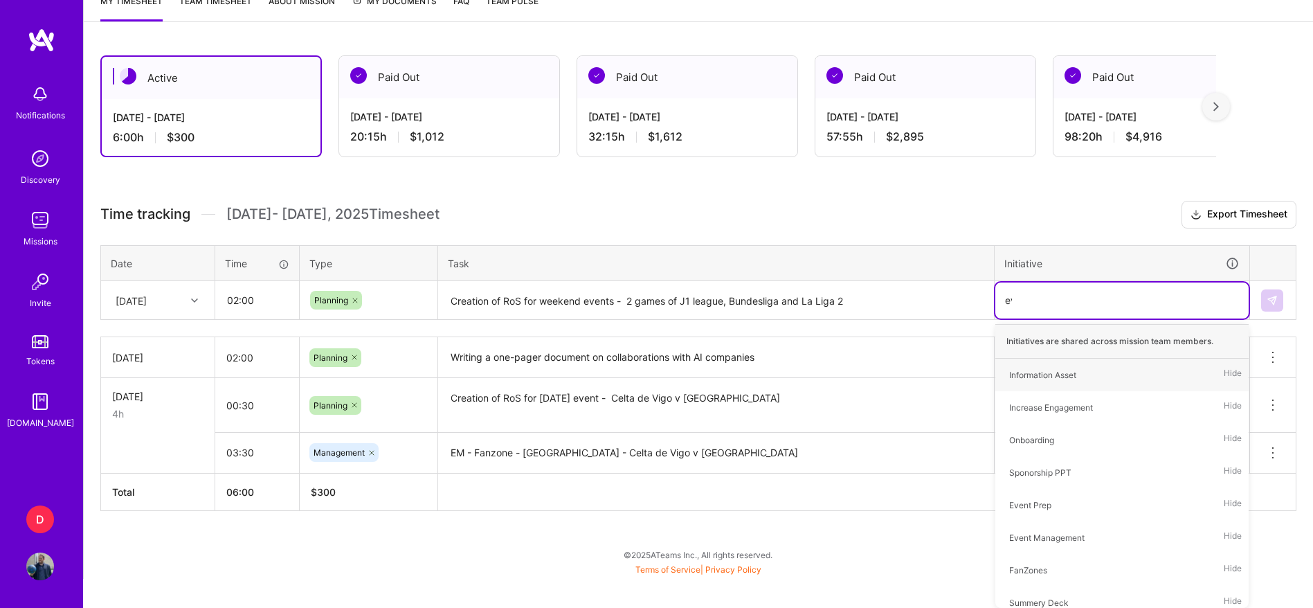
scroll to position [170, 0]
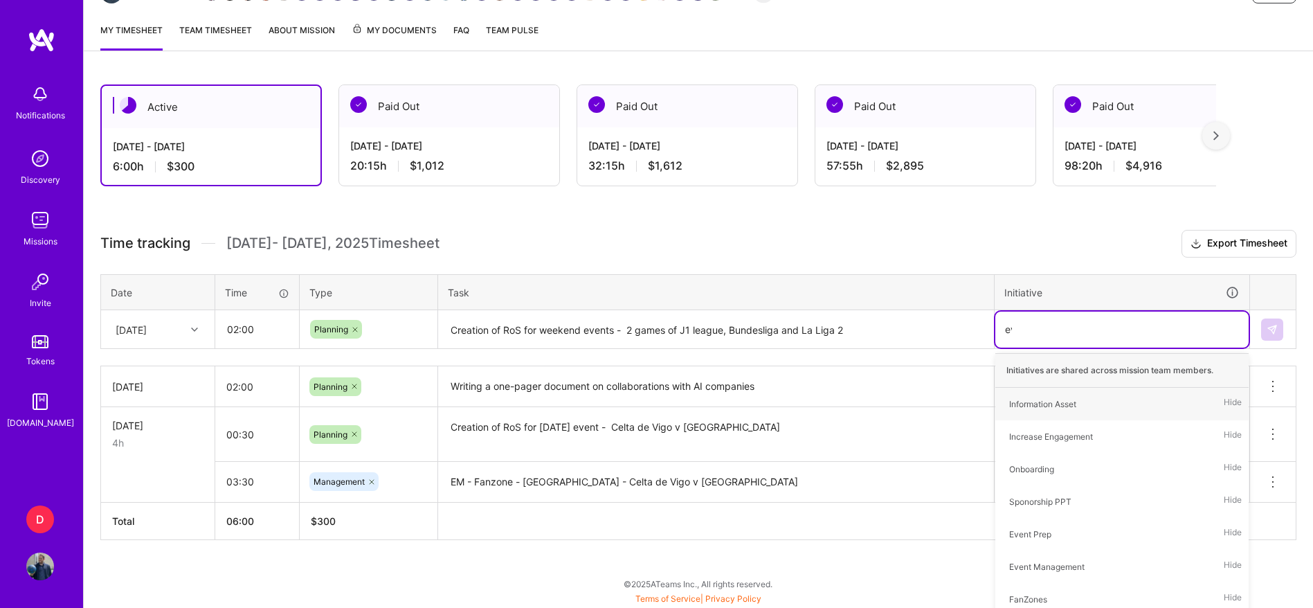
type input "eve"
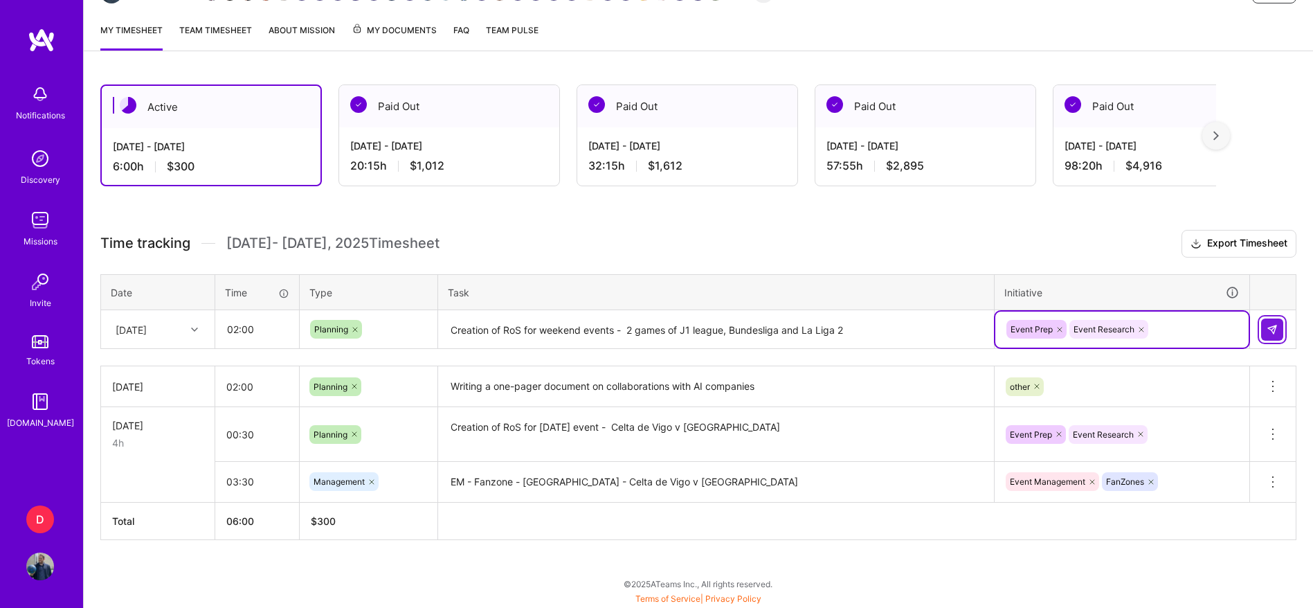
click at [1277, 330] on img at bounding box center [1272, 329] width 11 height 11
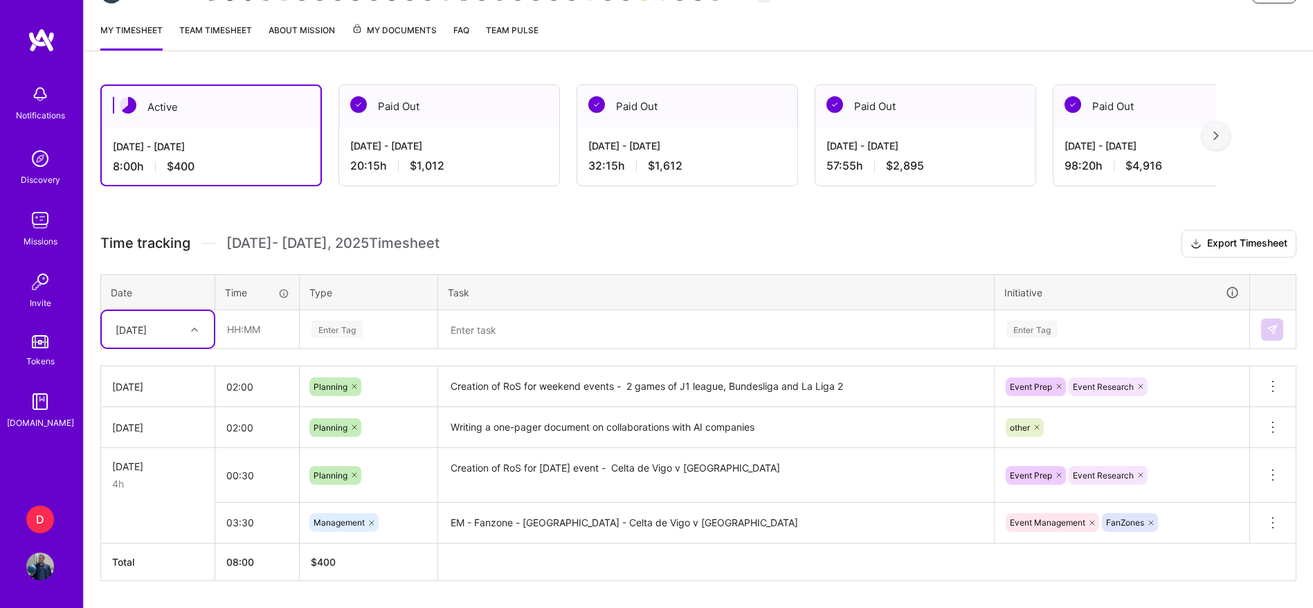
scroll to position [211, 0]
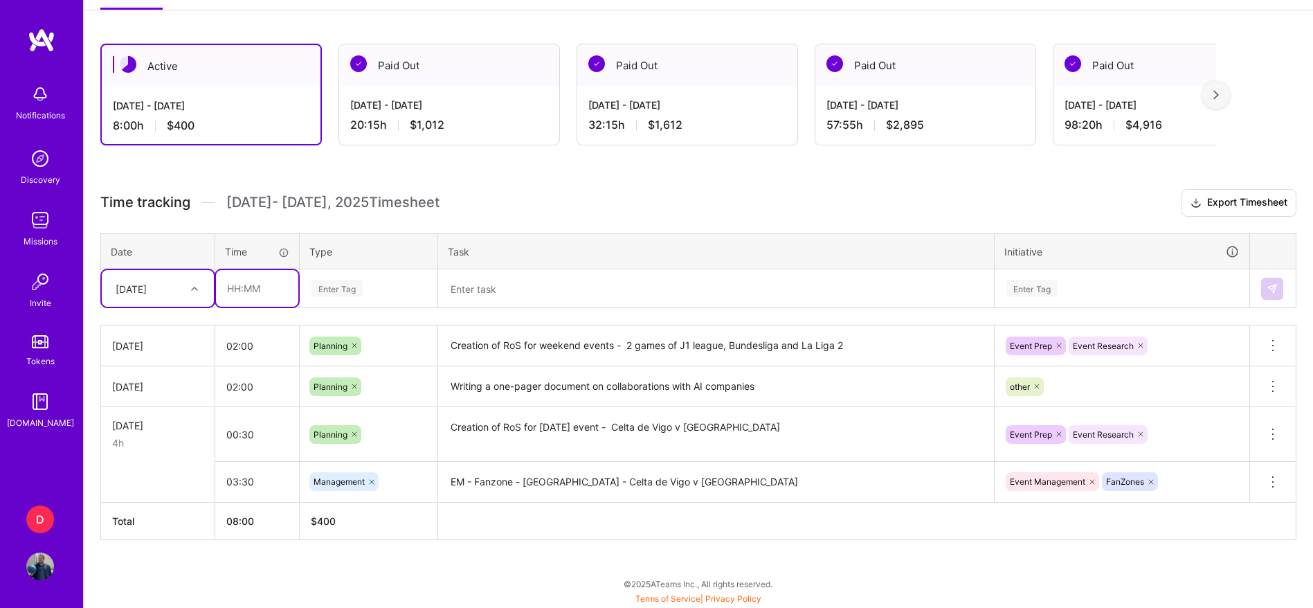
click at [248, 283] on input "text" at bounding box center [257, 288] width 82 height 37
type input "03:15"
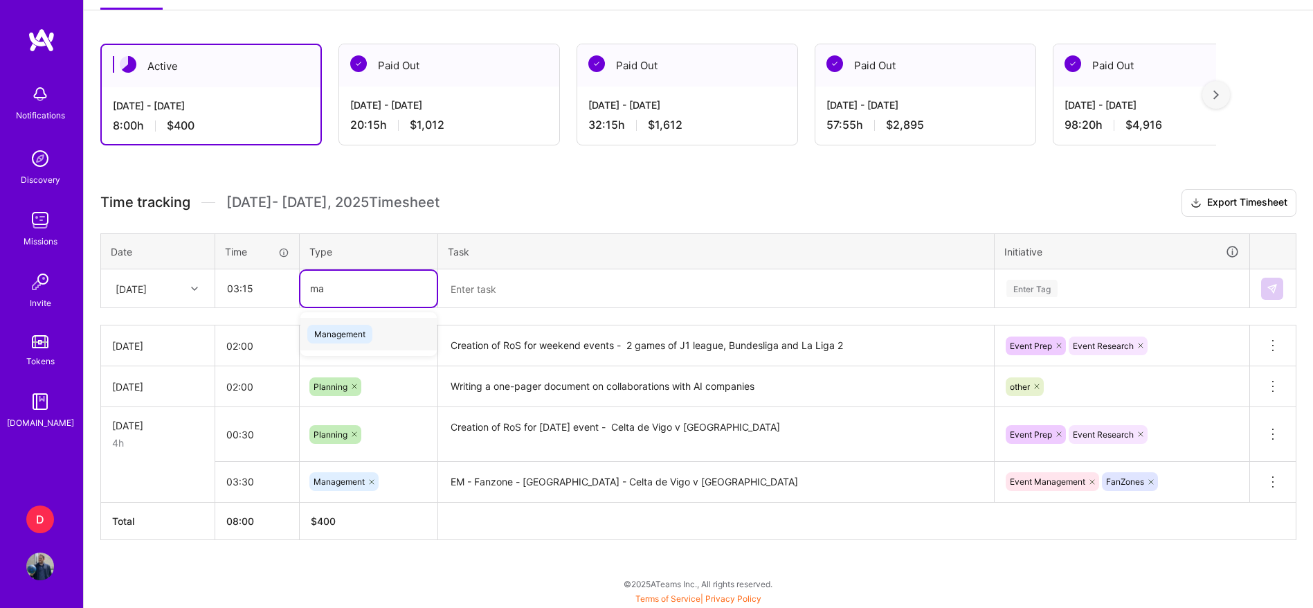
type input "man"
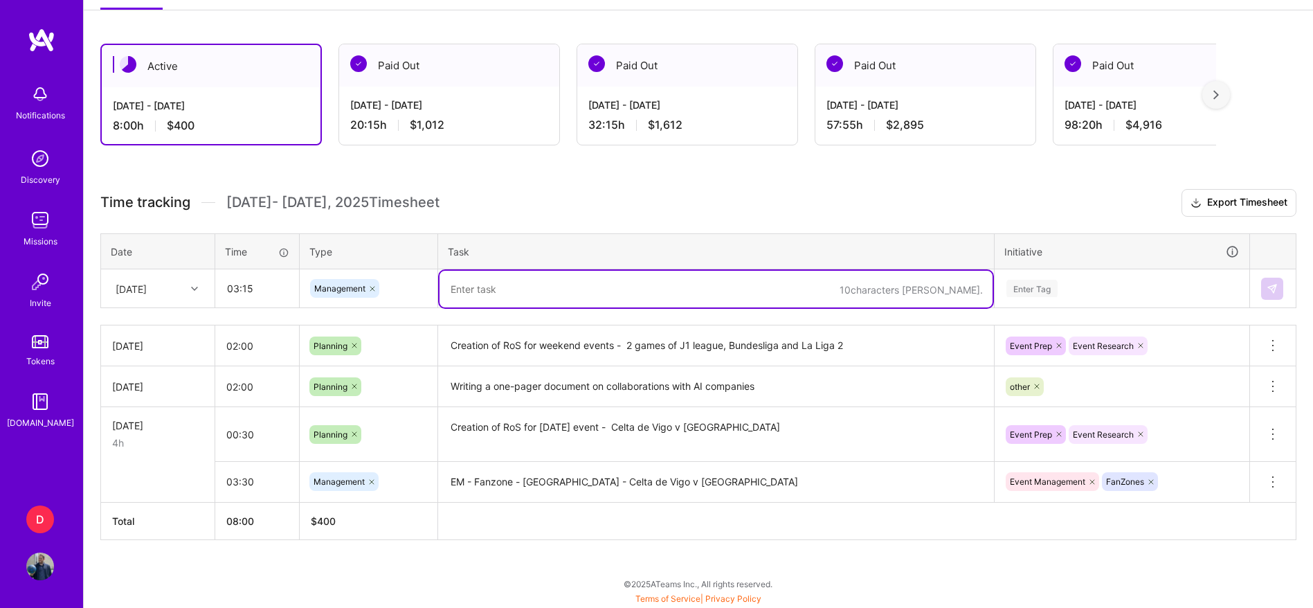
type textarea "e"
paste textarea "Fanzone - [GEOGRAPHIC_DATA] - Eibar v [GEOGRAPHIC_DATA]"
type textarea "EM - Fanzone - [GEOGRAPHIC_DATA] - Eibar v [GEOGRAPHIC_DATA]"
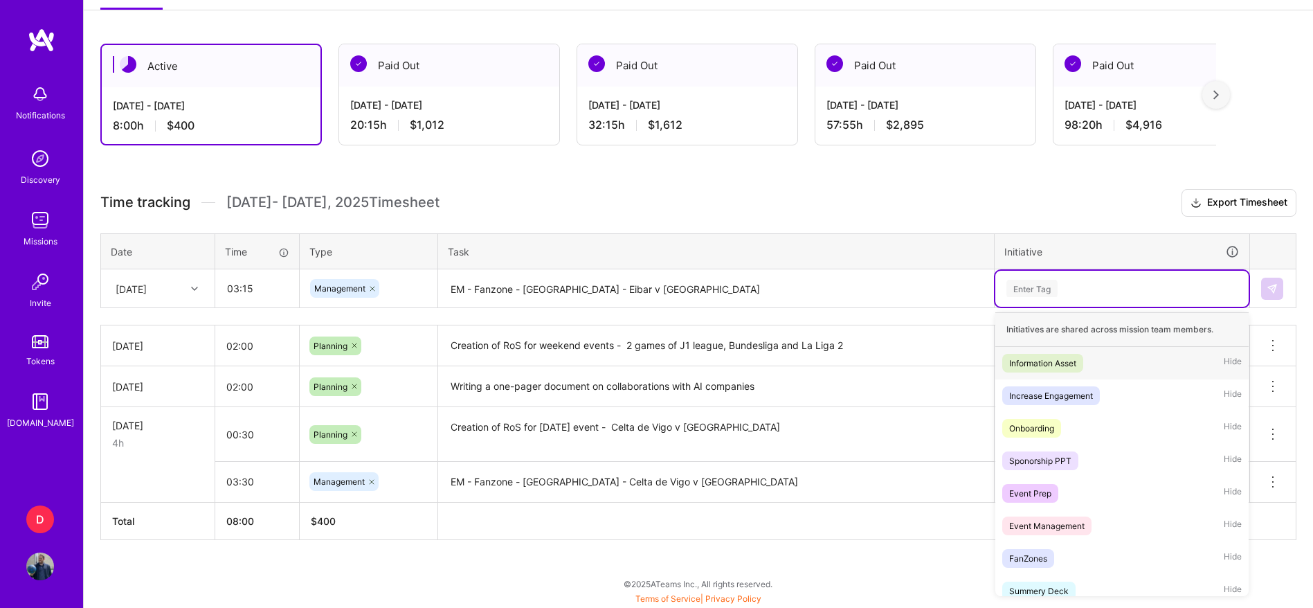
click at [1028, 293] on div "Enter Tag" at bounding box center [1032, 288] width 51 height 21
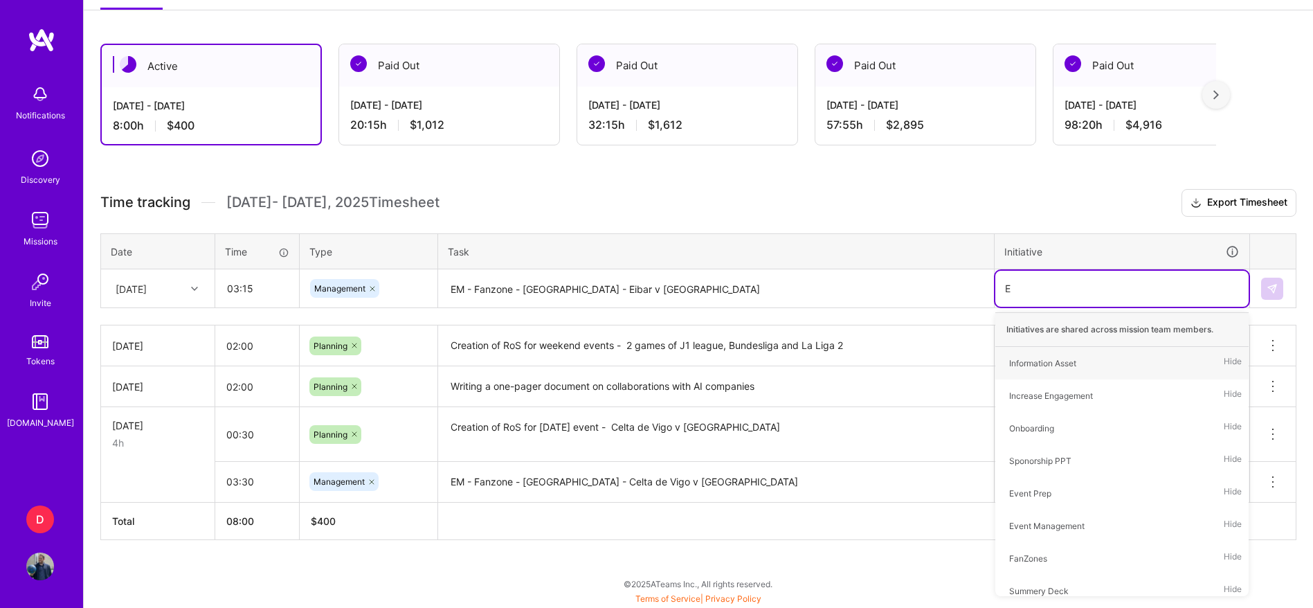
type input "EV"
type input "FAN"
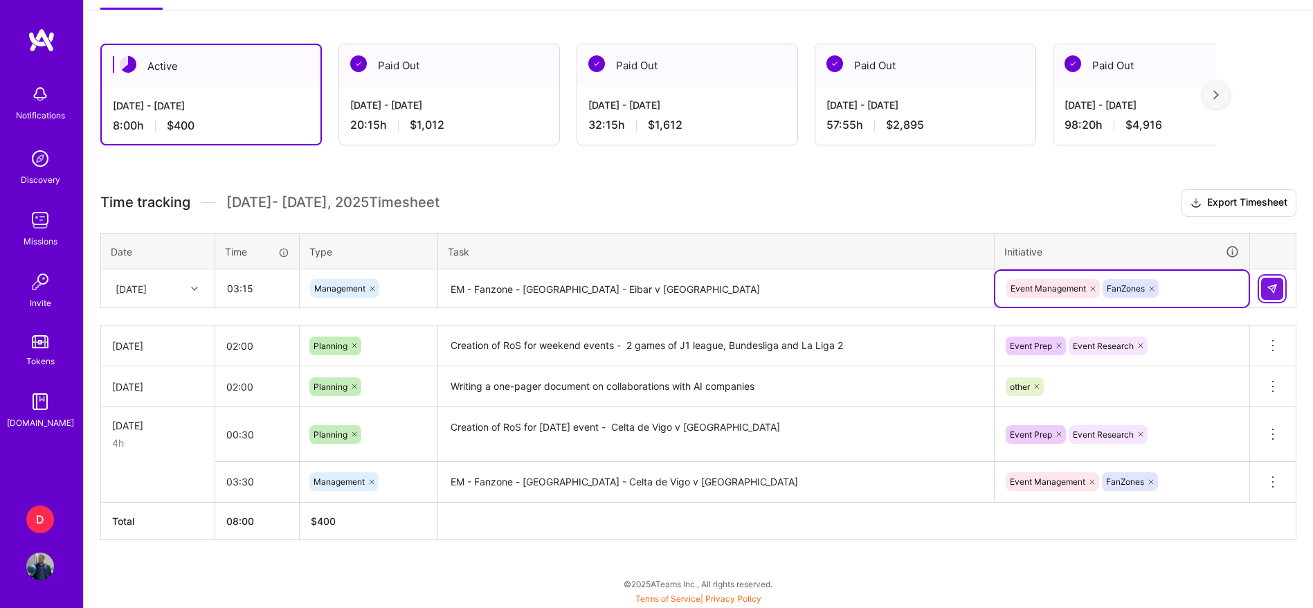
click at [1264, 294] on button at bounding box center [1273, 289] width 22 height 22
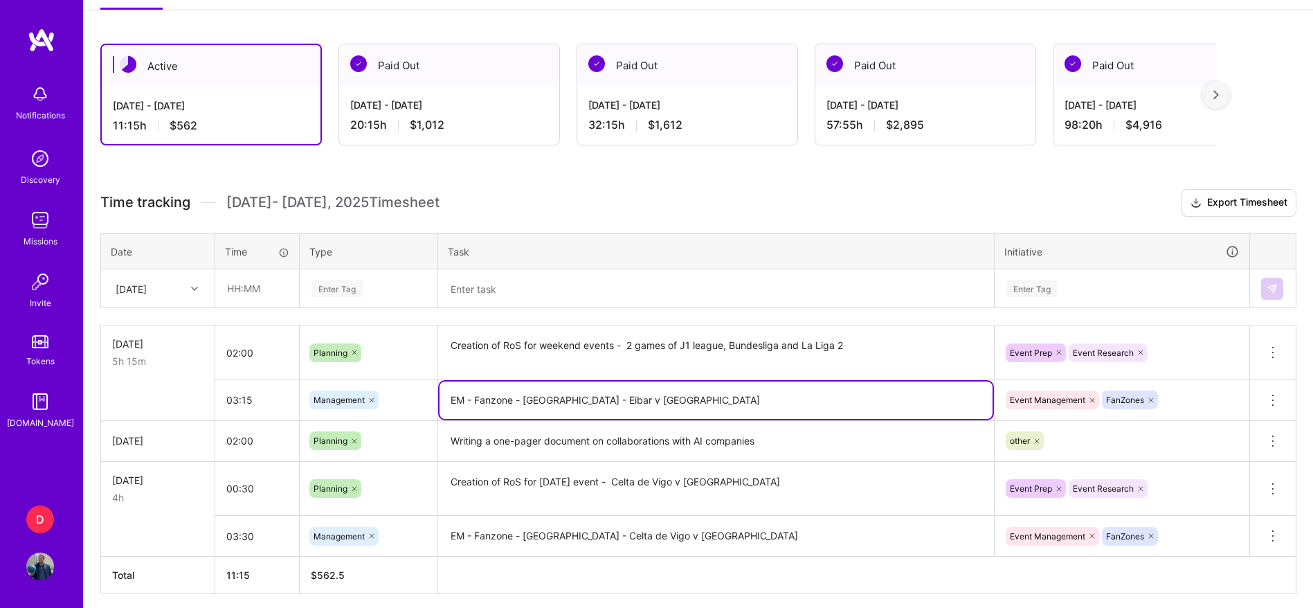
click at [569, 401] on textarea "EM - Fanzone - [GEOGRAPHIC_DATA] - Eibar v [GEOGRAPHIC_DATA]" at bounding box center [716, 400] width 553 height 37
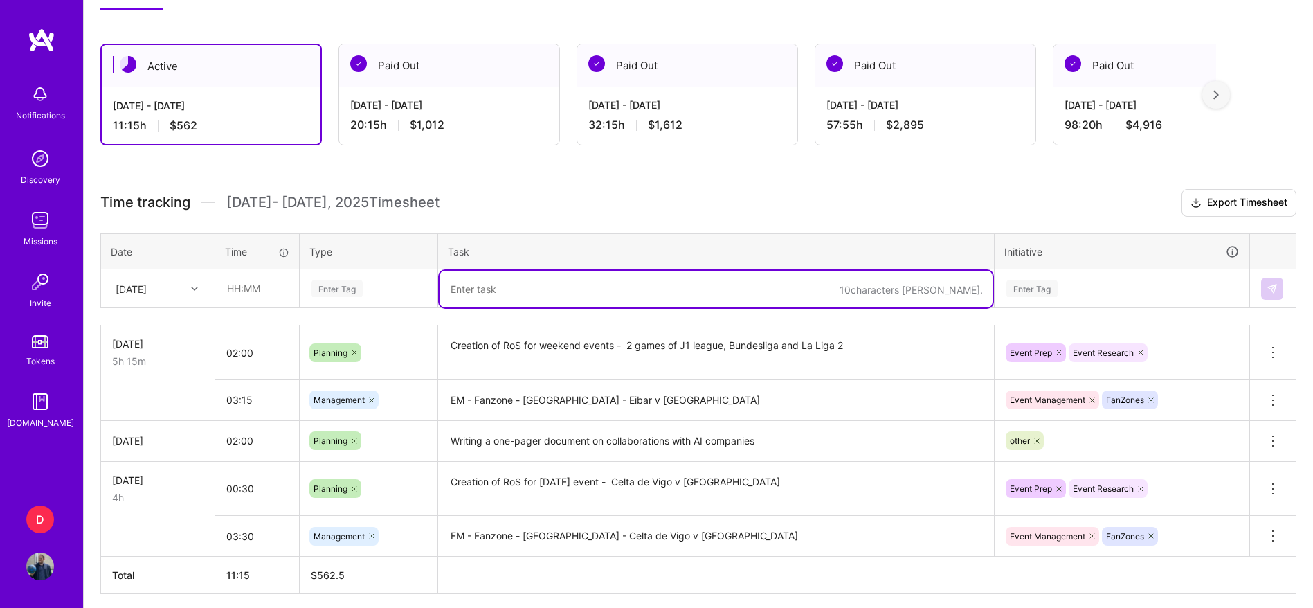
click at [523, 305] on textarea at bounding box center [716, 289] width 553 height 37
paste textarea "EM - Fanzone - [GEOGRAPHIC_DATA] - Eibar v [GEOGRAPHIC_DATA]"
type textarea "EM - Fanzone - [GEOGRAPHIC_DATA] - Eibar v [GEOGRAPHIC_DATA]"
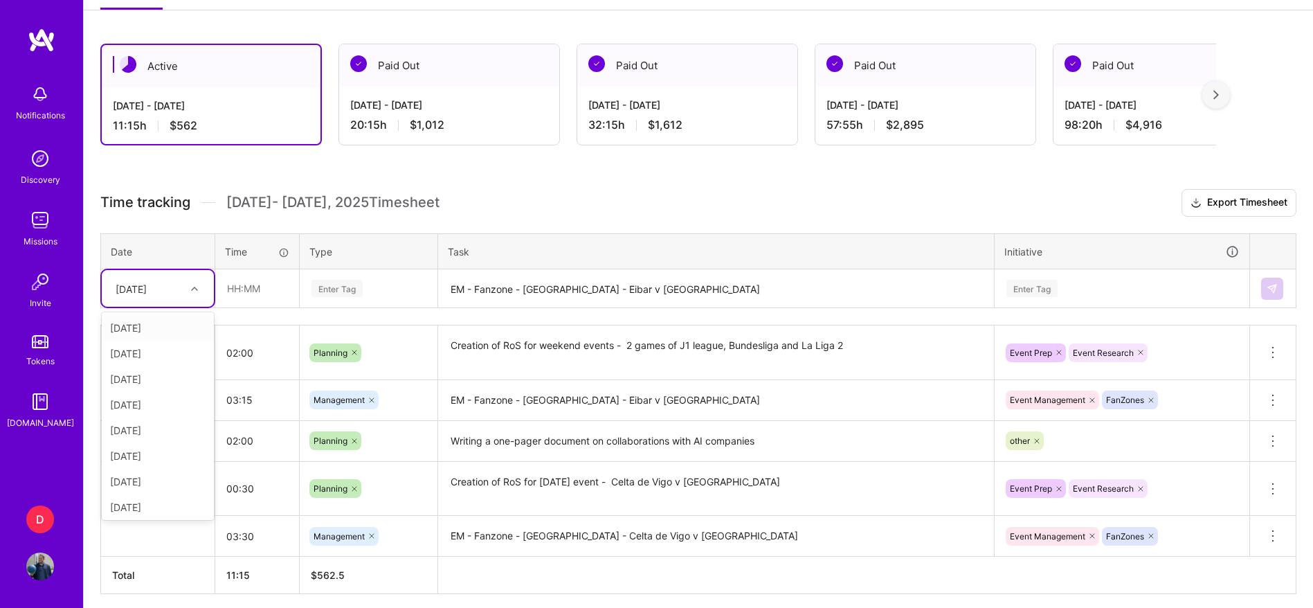
click at [201, 298] on div at bounding box center [196, 288] width 21 height 23
click at [154, 460] on div "[DATE]" at bounding box center [158, 456] width 112 height 26
click at [237, 284] on input "text" at bounding box center [257, 288] width 82 height 37
type input "03:15"
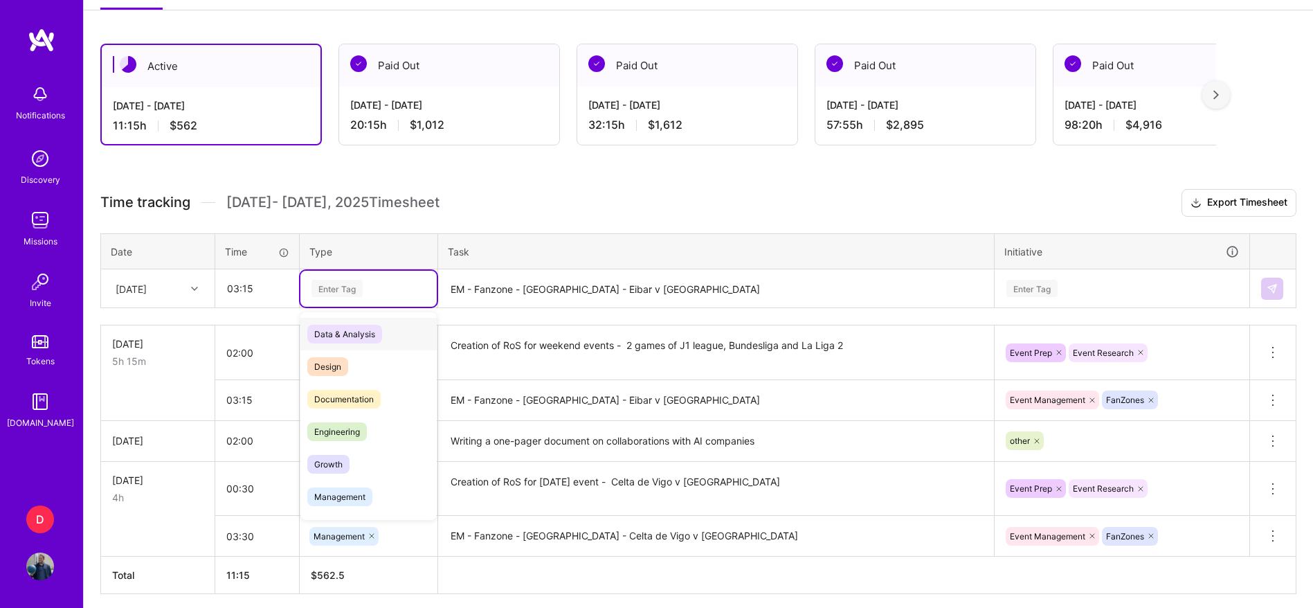
click at [328, 287] on div "Enter Tag" at bounding box center [337, 288] width 51 height 21
type input "MAN"
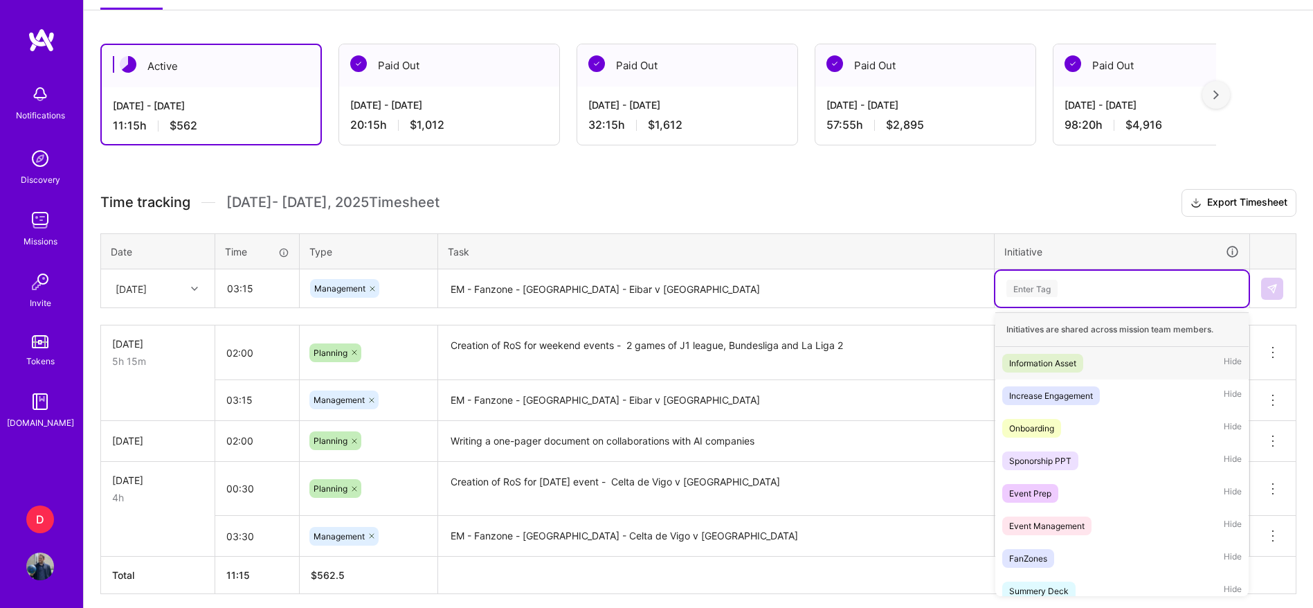
click at [1041, 301] on div "Enter Tag" at bounding box center [1122, 289] width 253 height 36
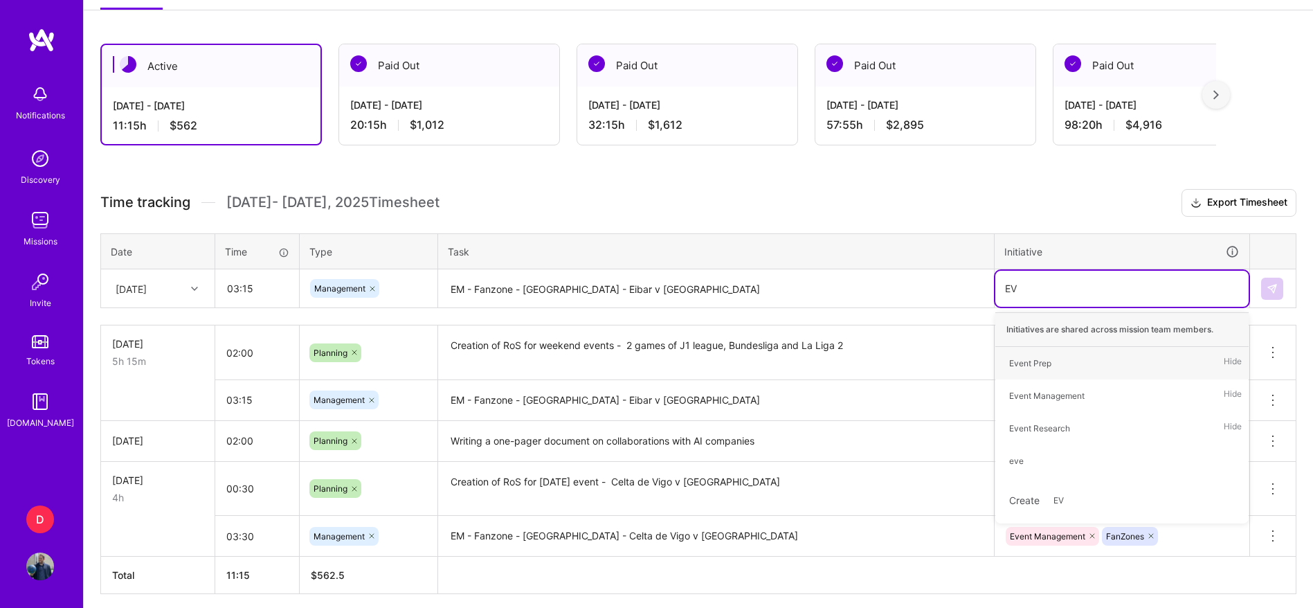
type input "EVE"
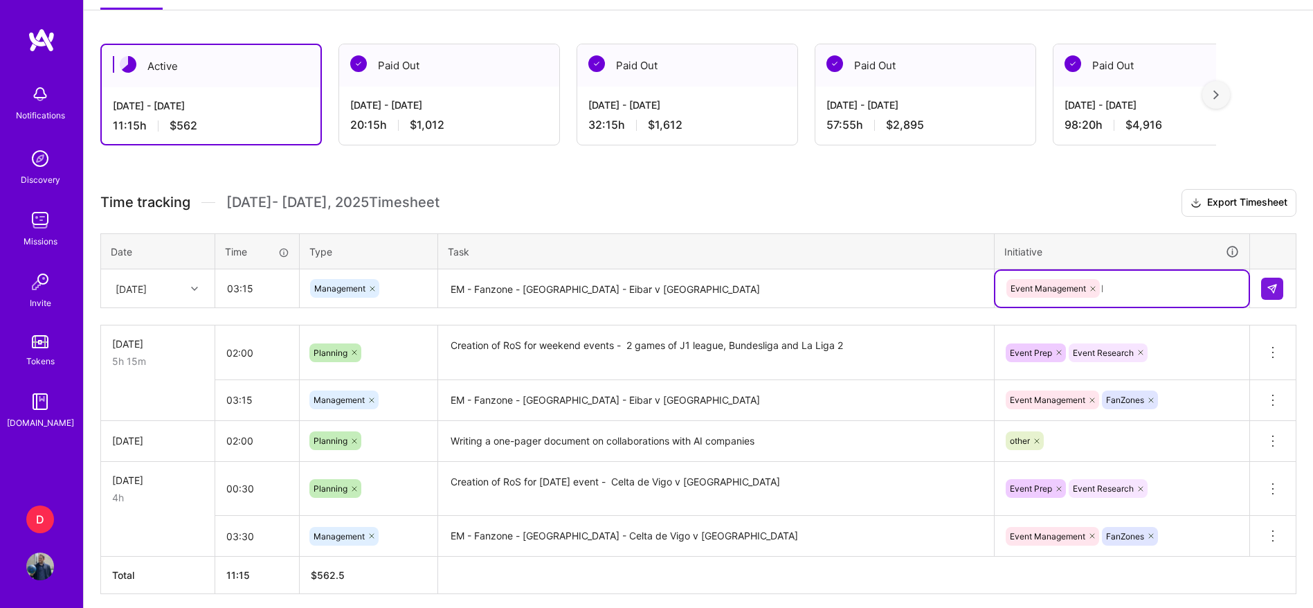
type input "FAN"
click at [1280, 292] on button at bounding box center [1273, 289] width 22 height 22
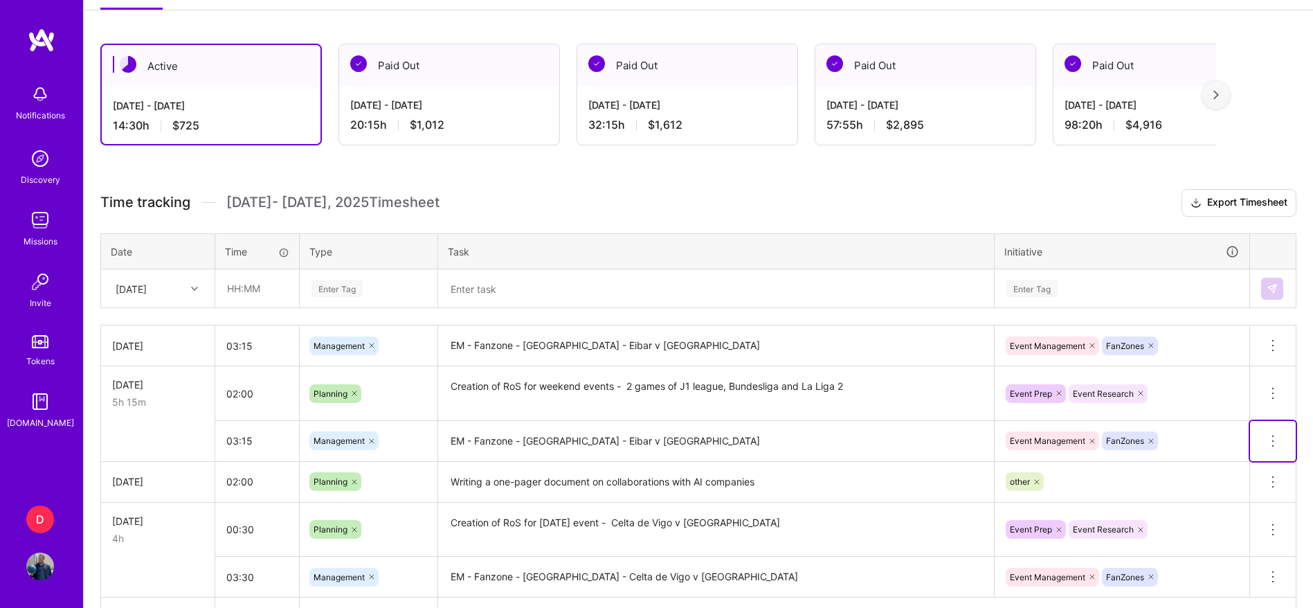
click at [1271, 440] on icon at bounding box center [1273, 441] width 17 height 17
click at [1235, 472] on button "Delete row" at bounding box center [1239, 465] width 72 height 34
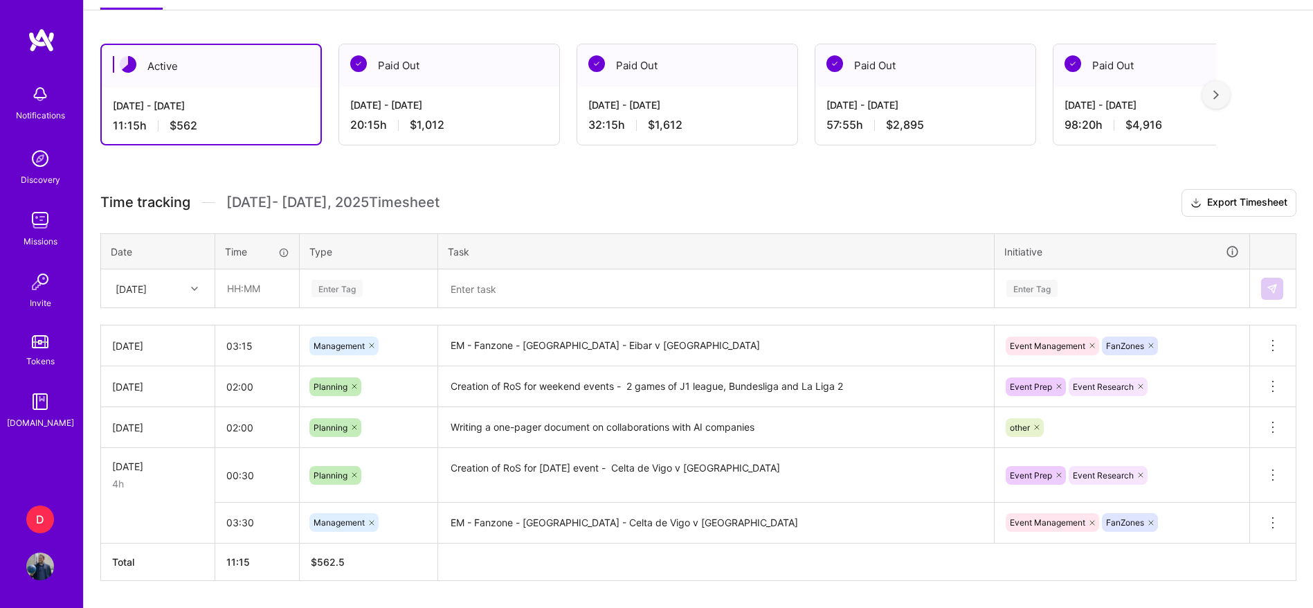
scroll to position [252, 0]
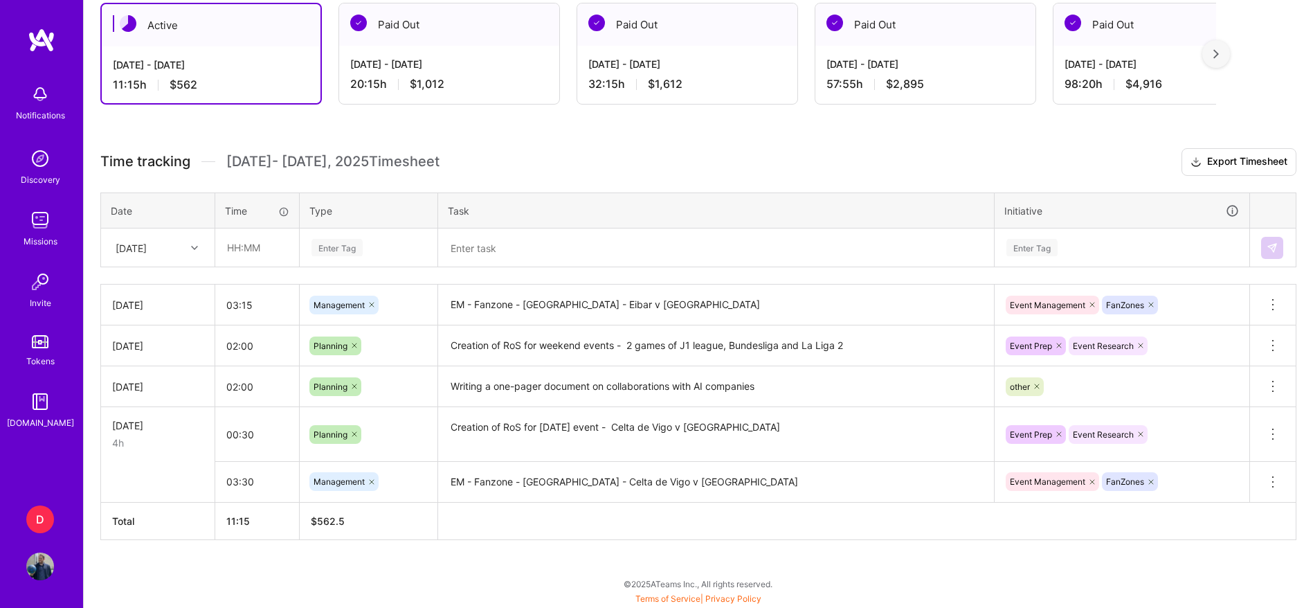
click at [135, 242] on div "[DATE]" at bounding box center [131, 247] width 31 height 15
click at [169, 445] on div "[DATE]" at bounding box center [158, 441] width 112 height 26
click at [285, 257] on input "text" at bounding box center [257, 247] width 82 height 37
type input "03:30"
type input "MAN"
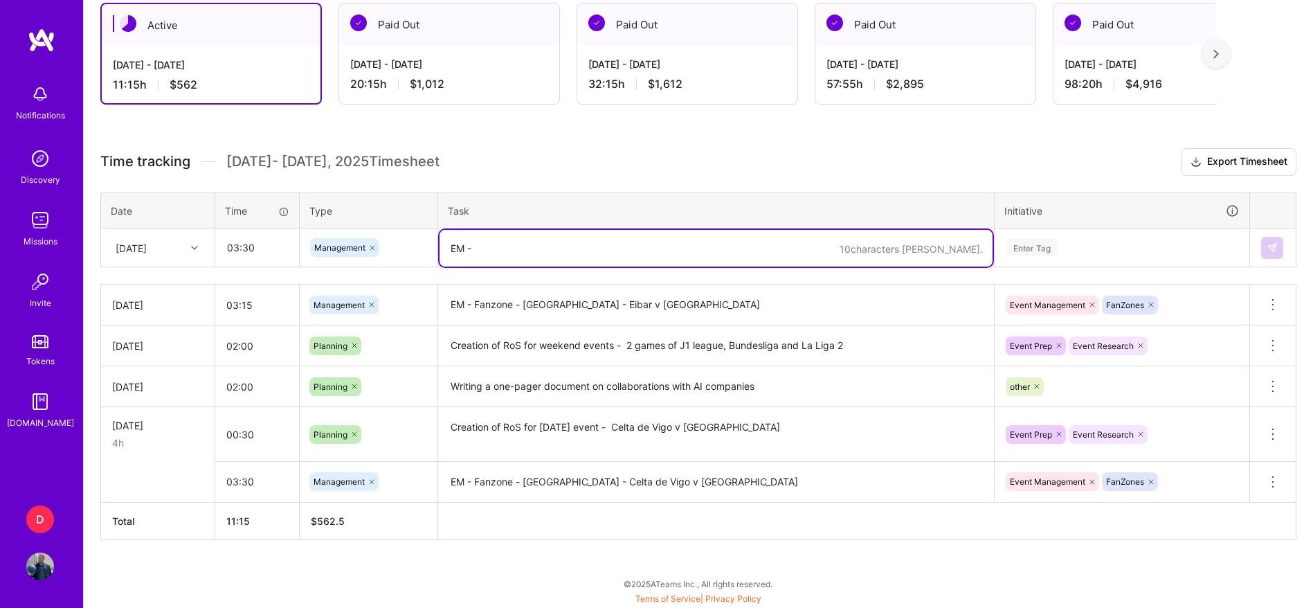
paste textarea "Fanzone - [GEOGRAPHIC_DATA] - [GEOGRAPHIC_DATA] Grampus v Kawasaki Frontale"
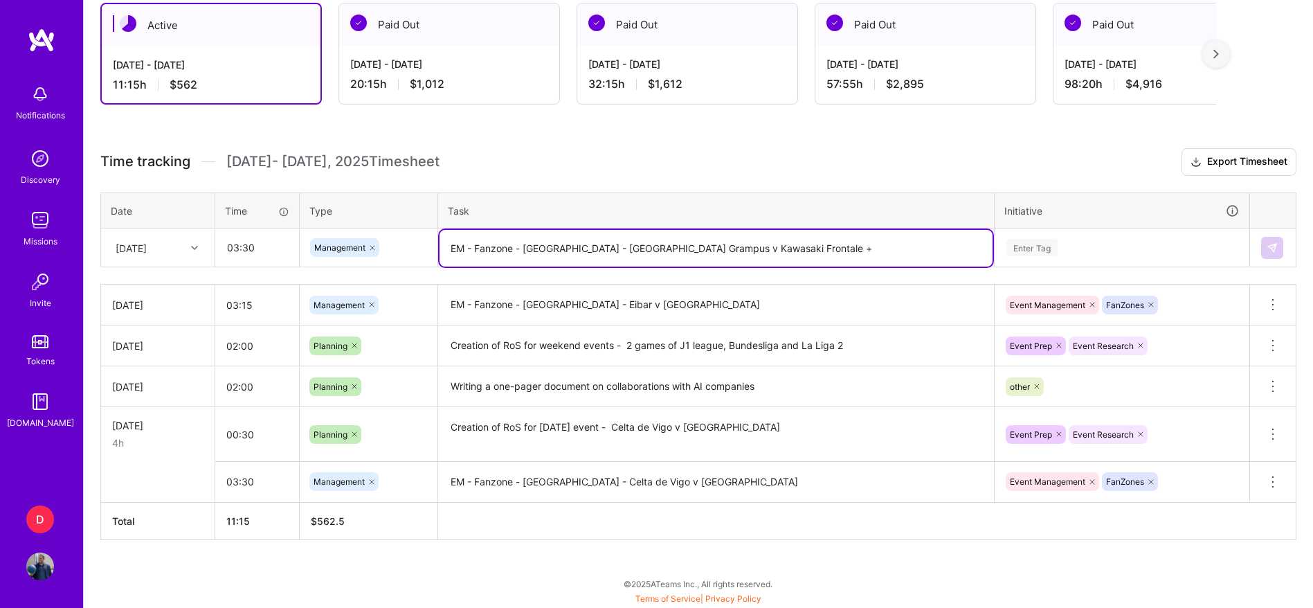
paste textarea "Gamba Osaka v [GEOGRAPHIC_DATA]"
type textarea "EM - Fanzone - [GEOGRAPHIC_DATA] - [GEOGRAPHIC_DATA] Grampus v Kawasaki Frontal…"
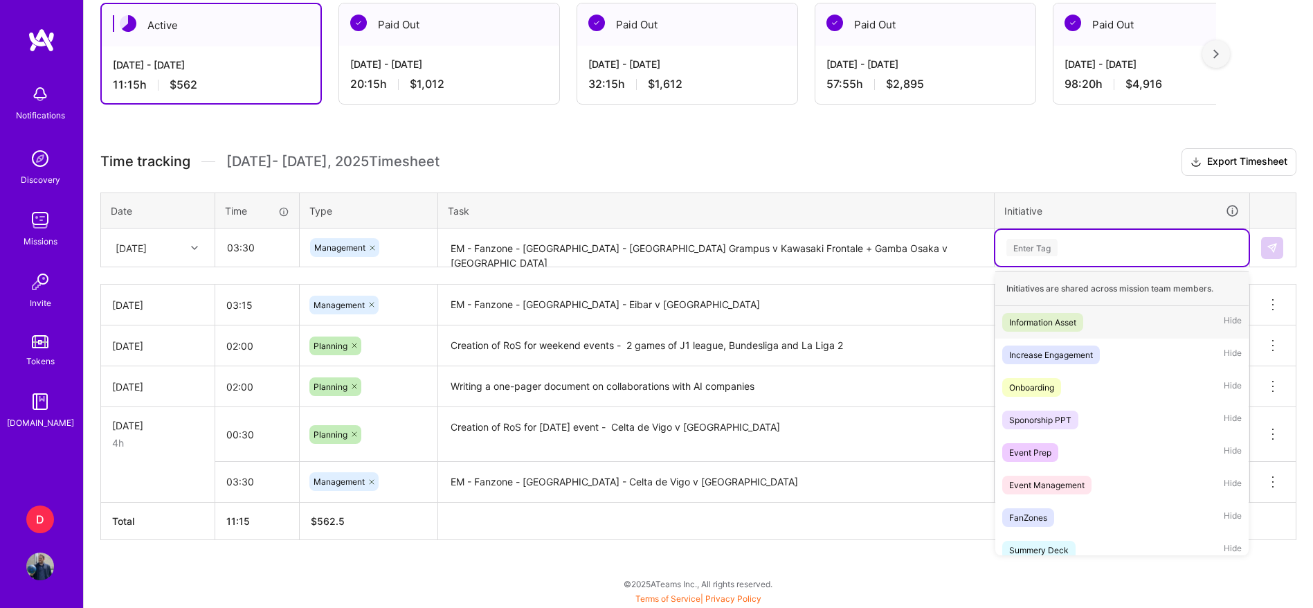
click at [1090, 246] on div "Enter Tag" at bounding box center [1122, 247] width 234 height 17
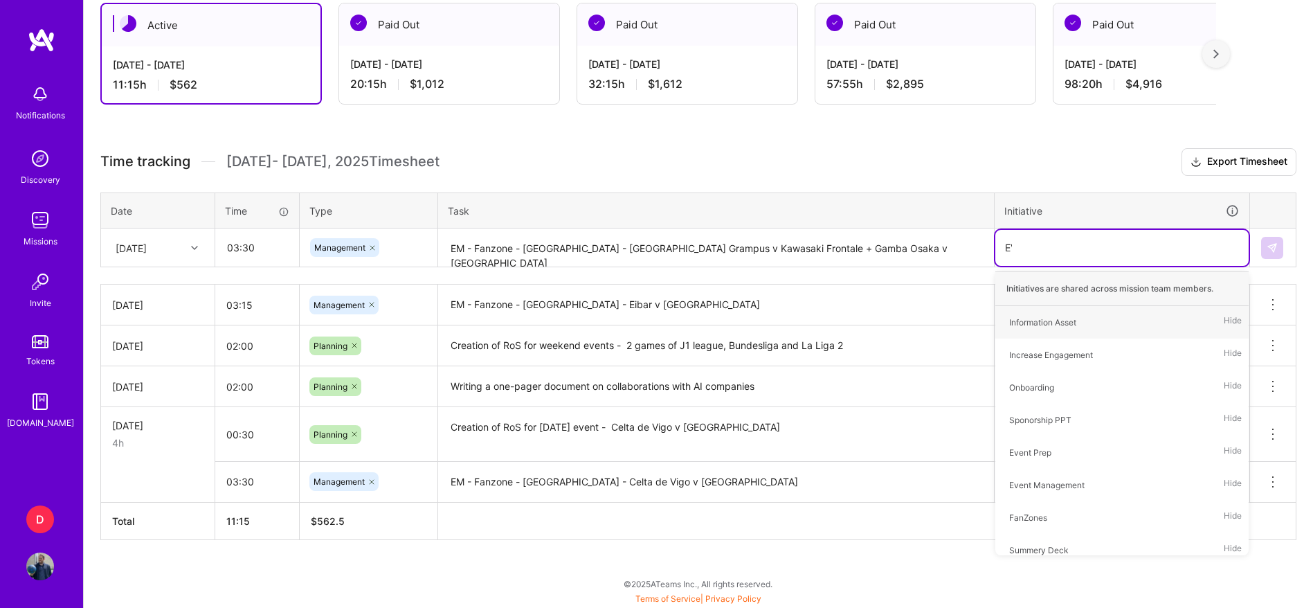
type input "EVE"
type input "FAN"
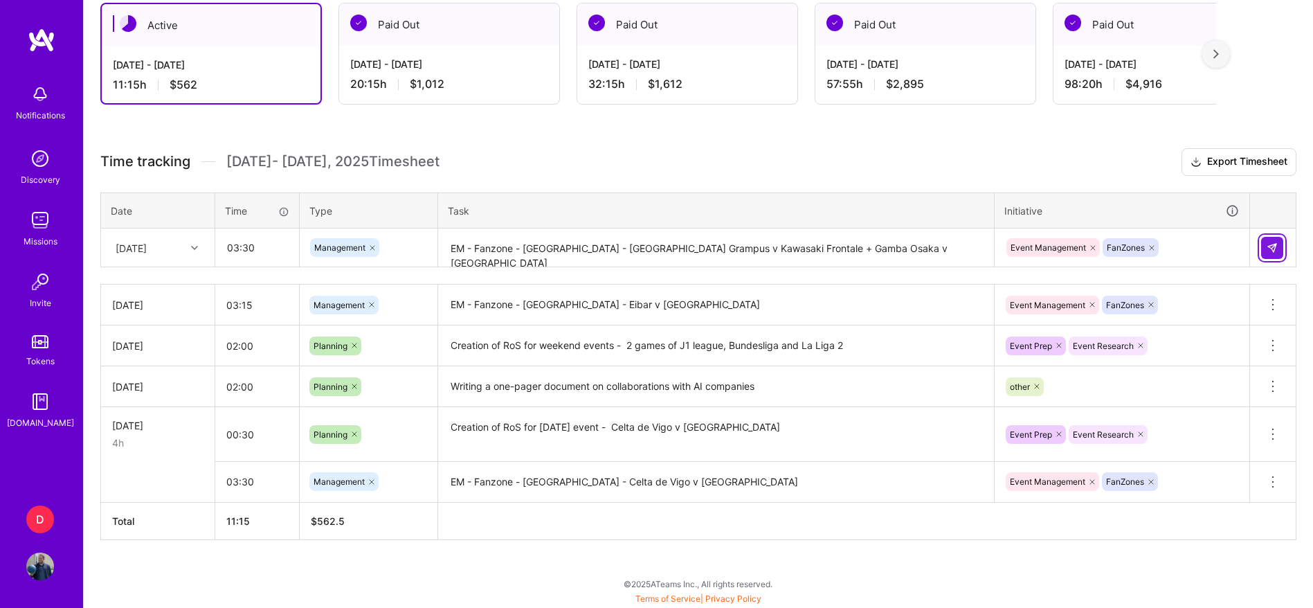
click at [1278, 251] on button at bounding box center [1273, 248] width 22 height 22
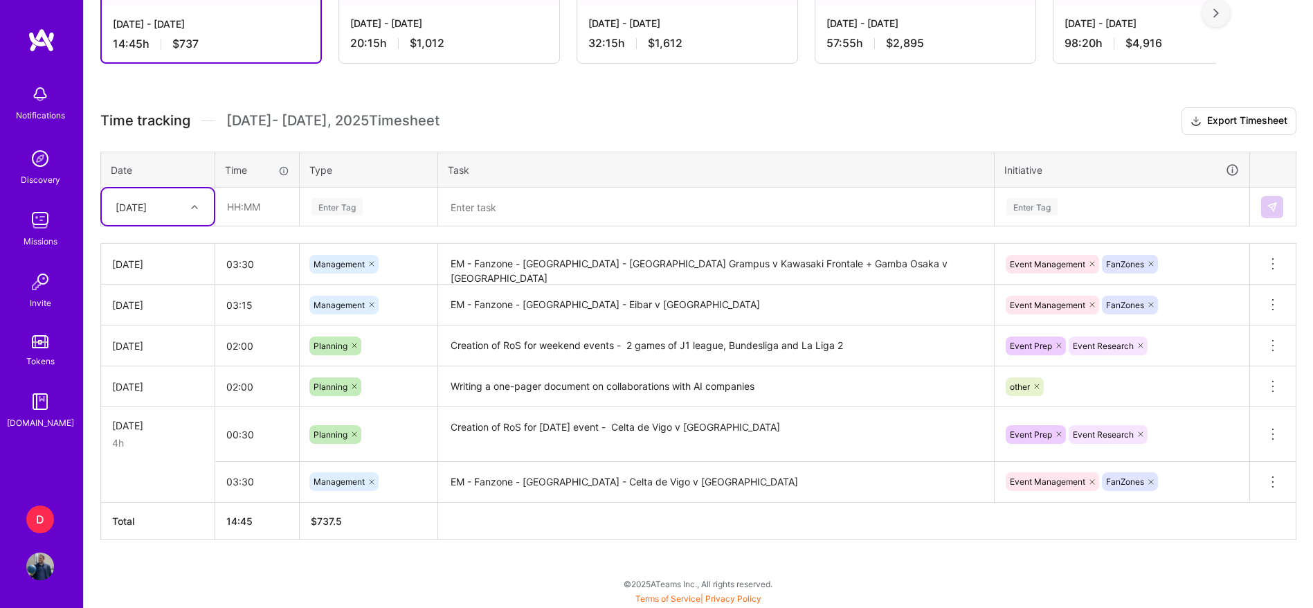
scroll to position [0, 0]
